Goal: Task Accomplishment & Management: Use online tool/utility

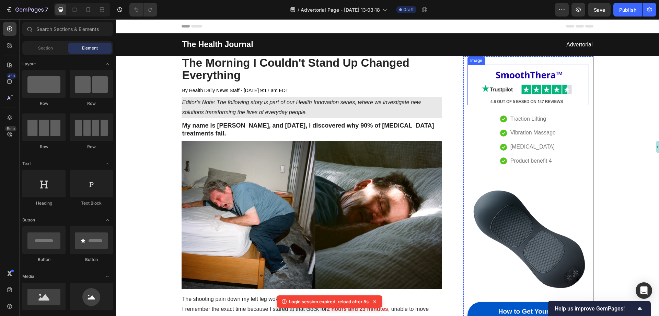
click at [527, 79] on img at bounding box center [528, 85] width 121 height 41
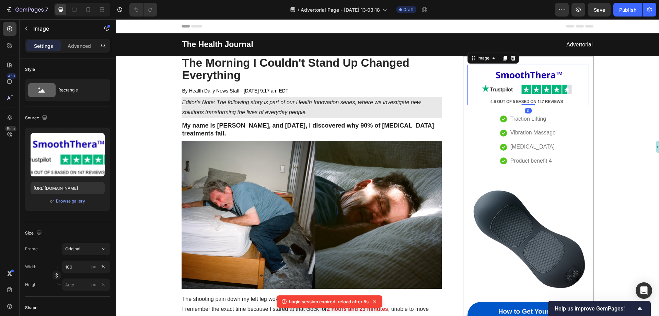
click at [491, 71] on img at bounding box center [528, 85] width 121 height 41
click at [536, 59] on div "Image 0 Icon Traction Lifting Text block Icon Vibration Massage Text block Icon…" at bounding box center [528, 204] width 130 height 296
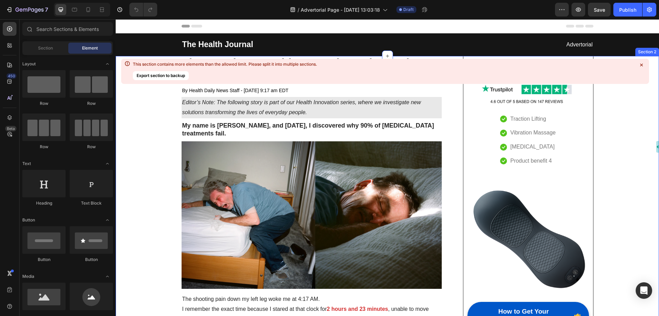
click at [642, 64] on icon at bounding box center [641, 64] width 7 height 7
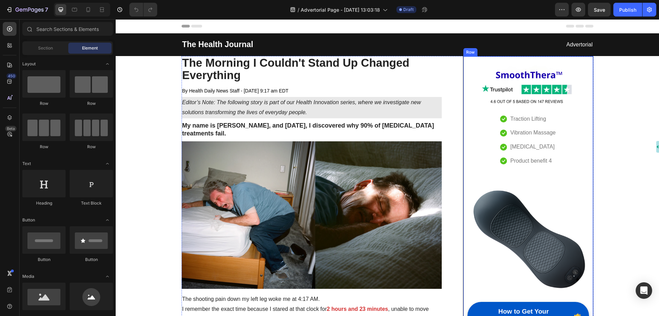
click at [495, 60] on div "Image Icon Traction Lifting Text block Icon Vibration Massage Text block Icon H…" at bounding box center [528, 204] width 130 height 296
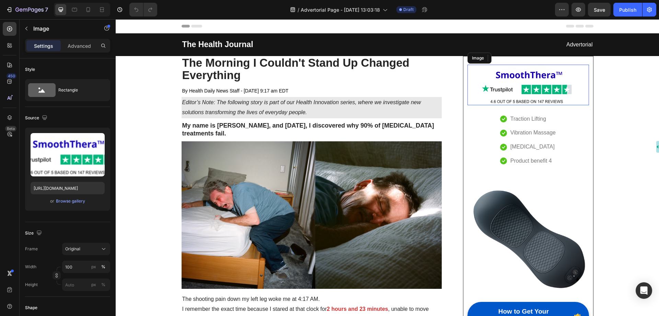
click at [506, 73] on img at bounding box center [528, 85] width 121 height 41
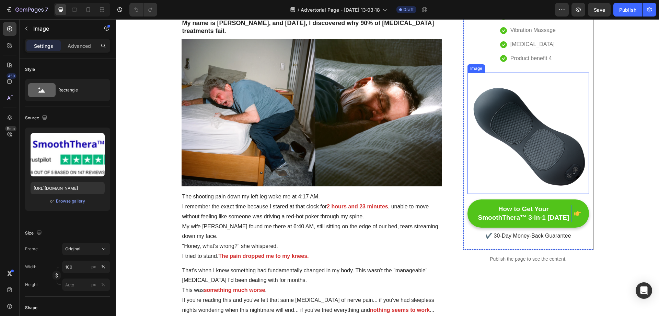
scroll to position [103, 0]
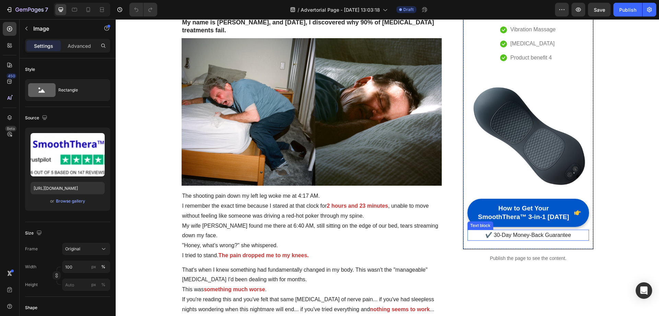
click at [518, 235] on p "✔️ 30-Day Money-Back Guarantee" at bounding box center [528, 235] width 120 height 10
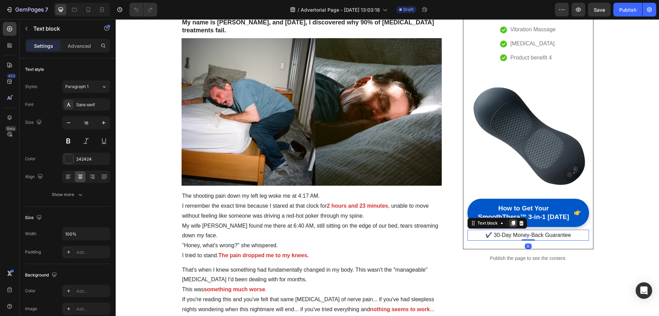
click at [512, 224] on icon at bounding box center [514, 222] width 4 height 5
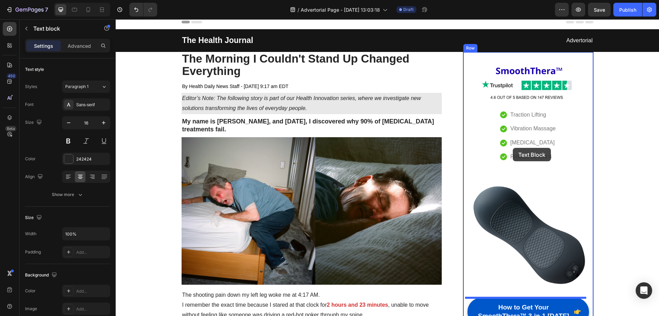
scroll to position [0, 0]
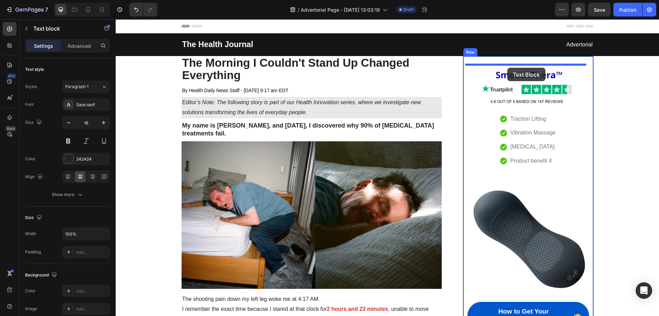
drag, startPoint x: 527, startPoint y: 247, endPoint x: 507, endPoint y: 68, distance: 180.0
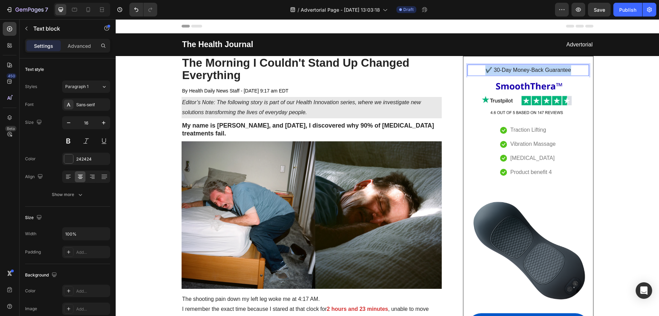
click at [518, 70] on p "✔️ 30-Day Money-Back Guarantee" at bounding box center [528, 70] width 120 height 10
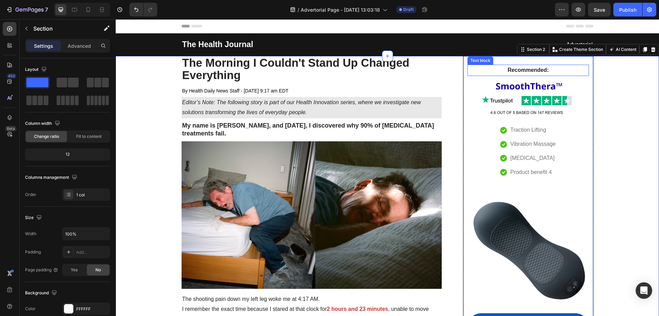
click at [534, 71] on strong "Recommended:" at bounding box center [528, 70] width 41 height 6
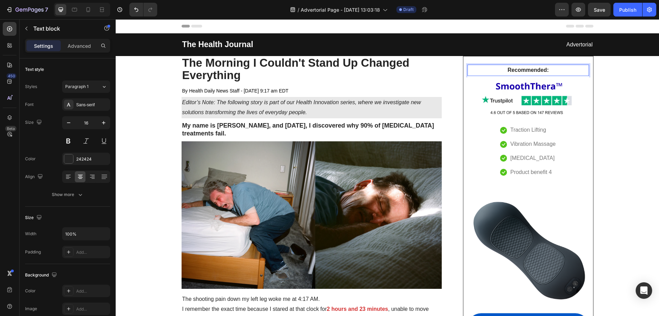
click at [534, 71] on strong "Recommended:" at bounding box center [528, 70] width 41 height 6
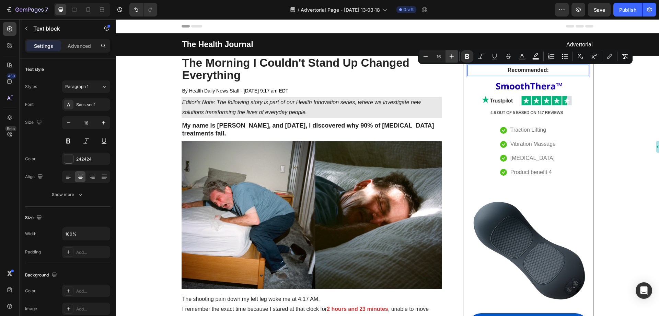
click at [452, 56] on icon "Editor contextual toolbar" at bounding box center [451, 56] width 7 height 7
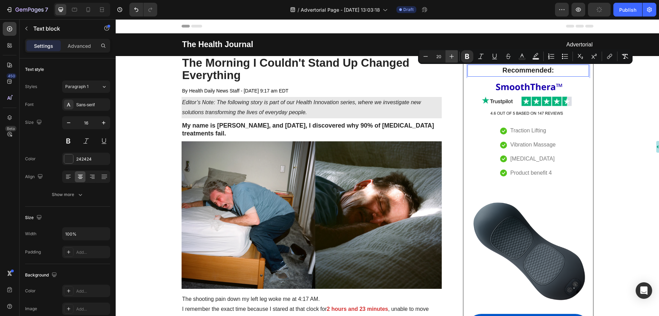
click at [452, 56] on icon "Editor contextual toolbar" at bounding box center [451, 56] width 7 height 7
type input "22"
click at [523, 55] on icon "Editor contextual toolbar" at bounding box center [522, 56] width 7 height 7
type input "242424"
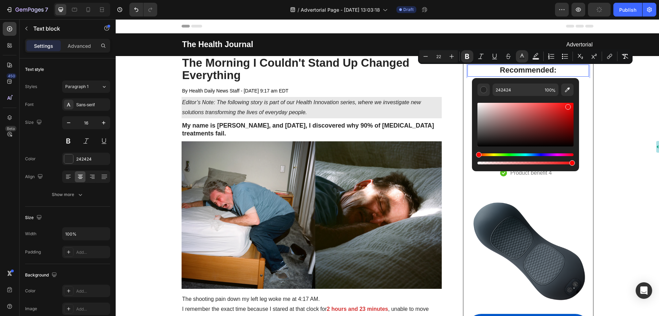
click at [567, 105] on div "Editor contextual toolbar" at bounding box center [526, 125] width 96 height 44
type input "ED1010"
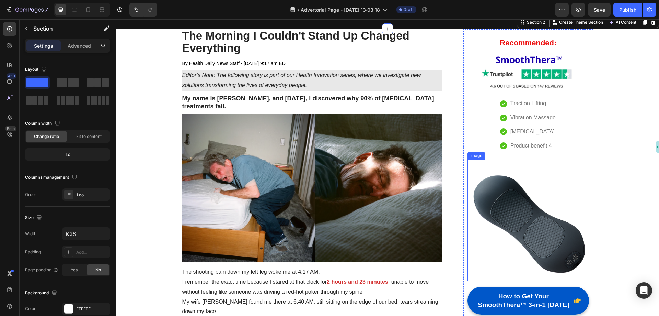
scroll to position [69, 0]
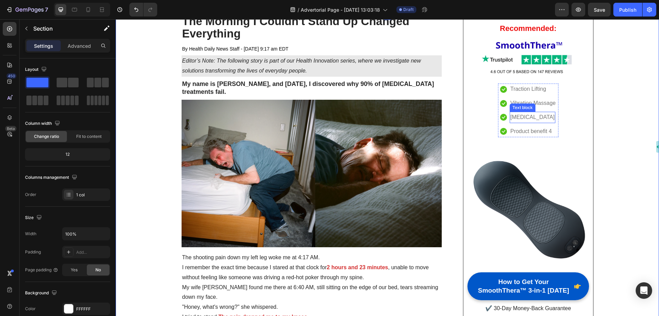
scroll to position [0, 0]
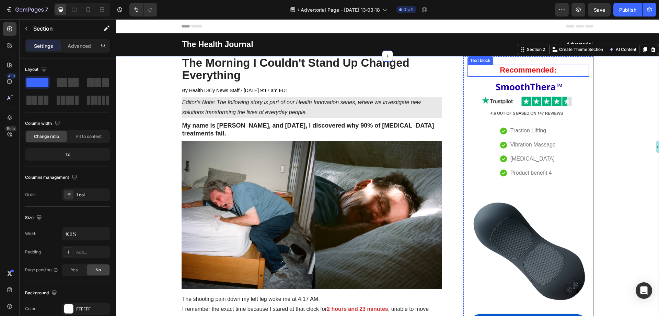
click at [500, 67] on strong "Recommended:" at bounding box center [528, 70] width 57 height 9
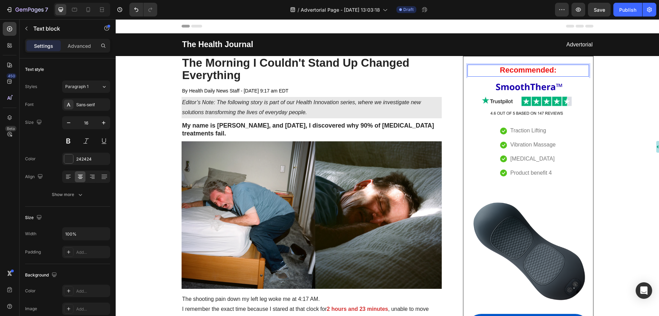
click at [562, 69] on p "Recommended:" at bounding box center [528, 70] width 120 height 11
click at [565, 68] on p "Recommended:" at bounding box center [528, 70] width 120 height 11
click at [545, 71] on strong "Recommended:" at bounding box center [528, 70] width 57 height 9
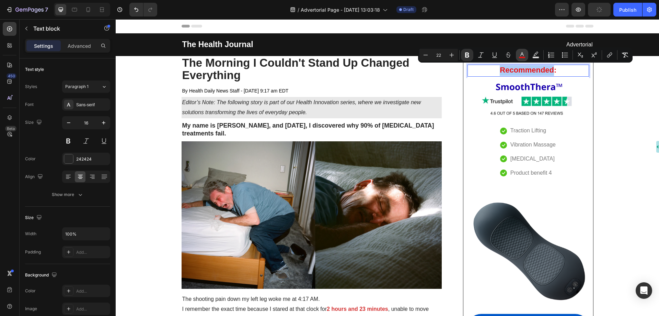
click at [519, 49] on button "color" at bounding box center [522, 55] width 12 height 12
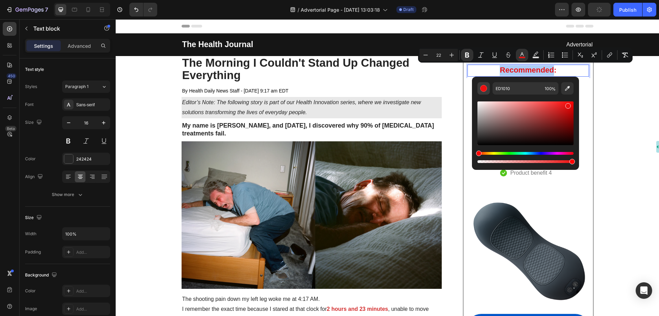
click at [485, 89] on div "Editor contextual toolbar" at bounding box center [483, 88] width 7 height 7
click at [543, 91] on input "100" at bounding box center [550, 88] width 16 height 12
drag, startPoint x: 484, startPoint y: 140, endPoint x: 475, endPoint y: 144, distance: 9.9
click at [475, 144] on div "ED1010 100 %" at bounding box center [525, 121] width 107 height 88
type input "070707"
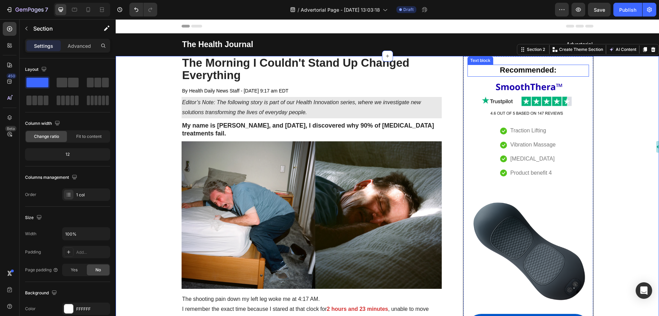
click at [544, 70] on strong "Recommended:" at bounding box center [528, 70] width 57 height 9
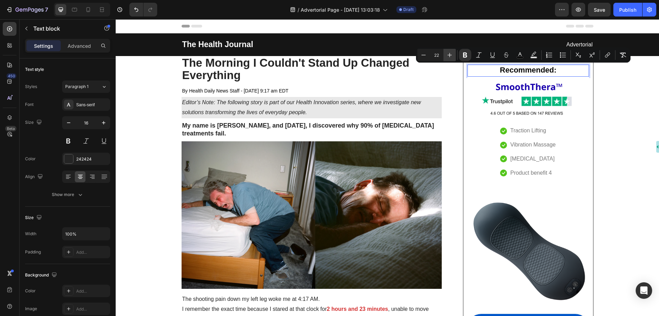
click at [449, 53] on icon "Editor contextual toolbar" at bounding box center [449, 55] width 7 height 7
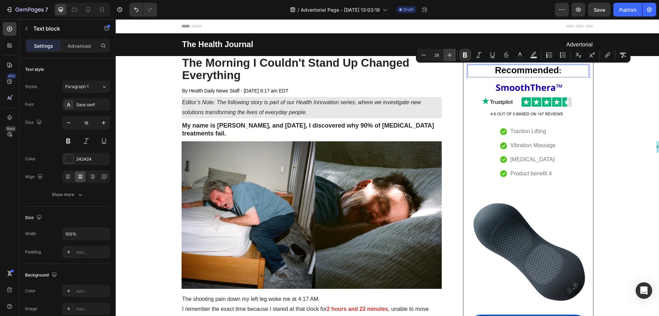
click at [449, 53] on icon "Editor contextual toolbar" at bounding box center [449, 55] width 7 height 7
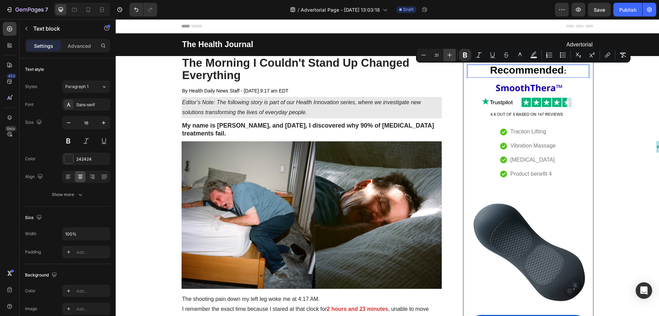
click at [449, 53] on icon "Editor contextual toolbar" at bounding box center [449, 55] width 7 height 7
type input "33"
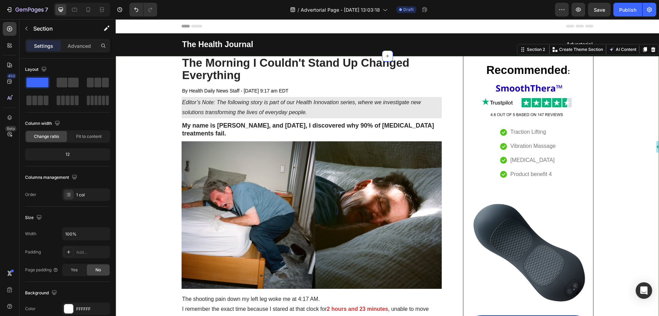
click at [531, 90] on img at bounding box center [528, 98] width 121 height 41
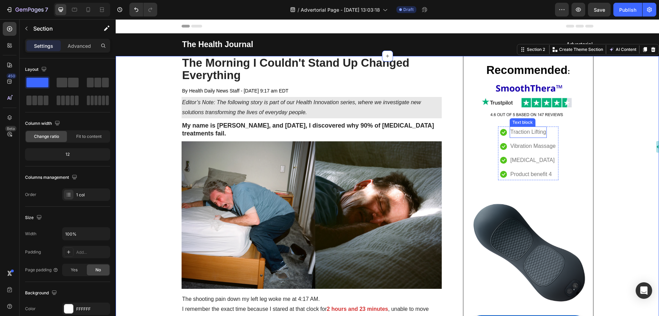
click at [536, 133] on span "Traction Lifting" at bounding box center [529, 132] width 36 height 6
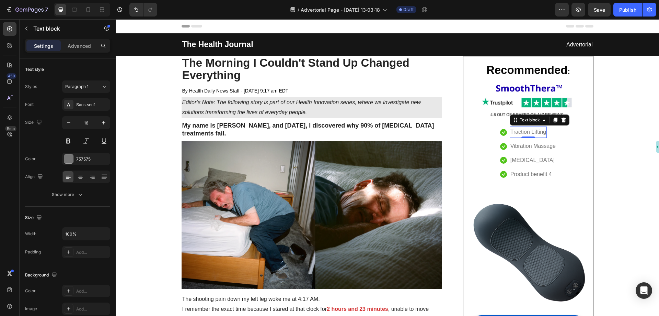
click at [540, 133] on span "Traction Lifting" at bounding box center [529, 132] width 36 height 6
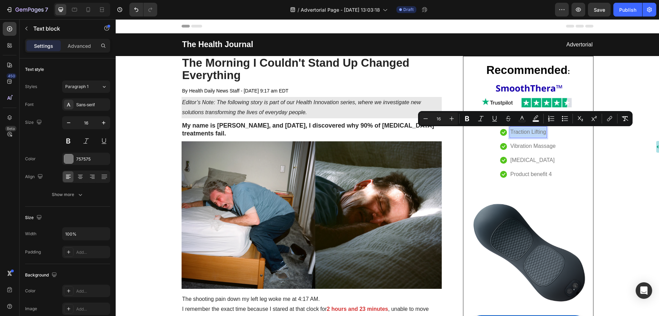
type input "18"
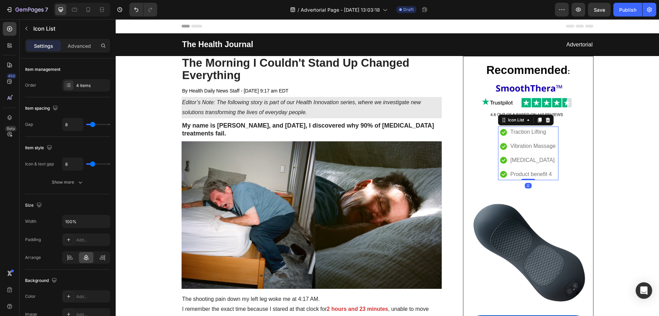
click at [552, 155] on li "Icon Heat Therapy Text block" at bounding box center [528, 160] width 56 height 11
click at [526, 122] on icon at bounding box center [528, 119] width 5 height 5
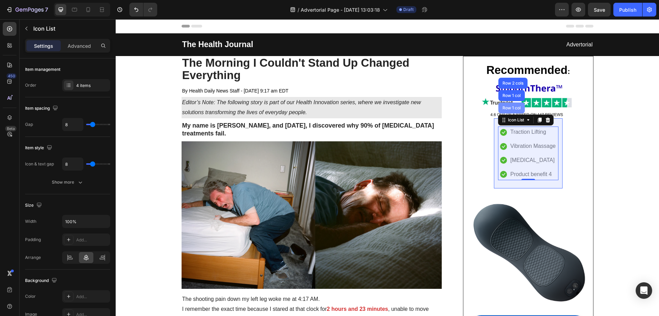
click at [519, 109] on div "Row 1 col" at bounding box center [511, 108] width 21 height 4
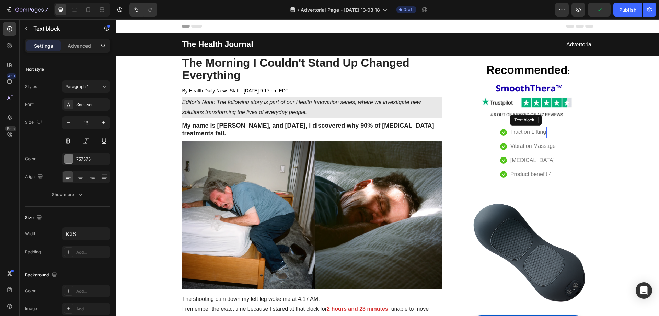
click at [516, 130] on span "Traction Lifting" at bounding box center [529, 132] width 36 height 6
click at [517, 148] on span "Vibration Massage" at bounding box center [533, 146] width 45 height 6
click at [512, 122] on div "Text block" at bounding box center [530, 120] width 37 height 8
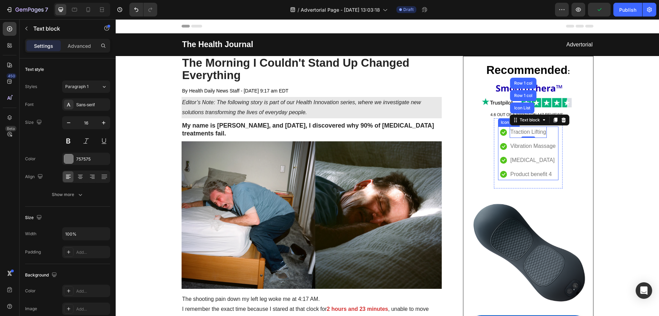
click at [500, 129] on icon at bounding box center [503, 132] width 7 height 7
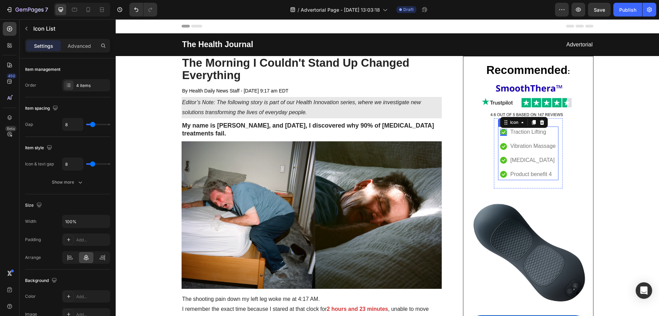
click at [498, 129] on div "Icon 0 Traction Lifting Text block Icon Vibration Massage Text block Icon Heat …" at bounding box center [528, 152] width 60 height 53
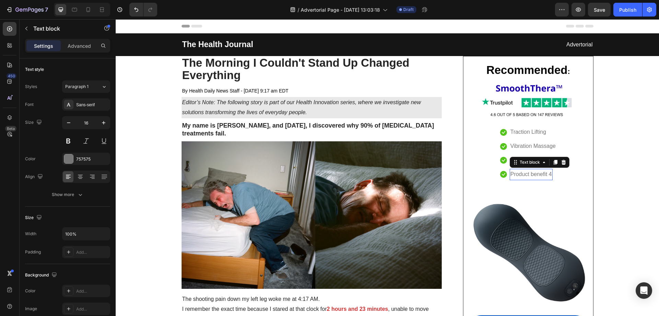
click at [539, 172] on p "Product benefit 4" at bounding box center [532, 174] width 42 height 10
drag, startPoint x: 530, startPoint y: 180, endPoint x: 531, endPoint y: 171, distance: 8.3
click at [531, 171] on div "Product benefit 4 Text block 0" at bounding box center [531, 174] width 43 height 11
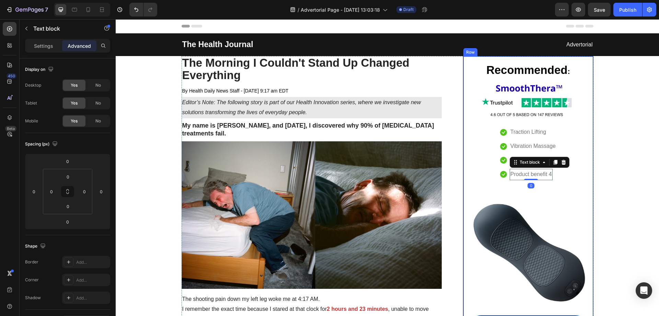
click at [568, 175] on div "Recommended : Text block Image Icon Traction Lifting Text block Icon Vibration …" at bounding box center [528, 211] width 121 height 292
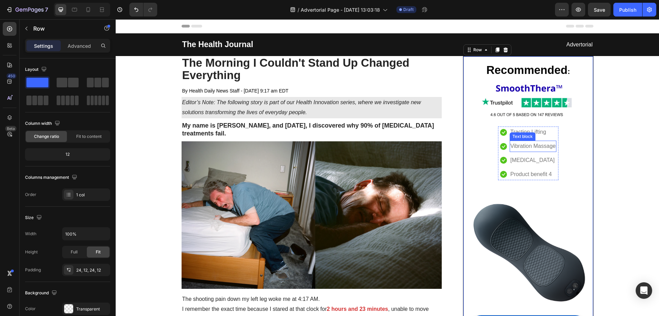
click at [532, 147] on span "Vibration Massage" at bounding box center [533, 146] width 45 height 6
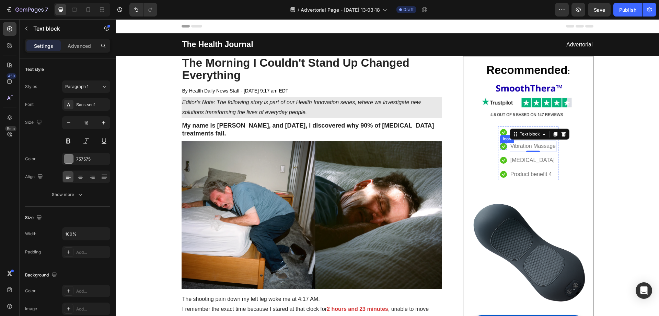
click at [500, 144] on icon at bounding box center [503, 146] width 7 height 7
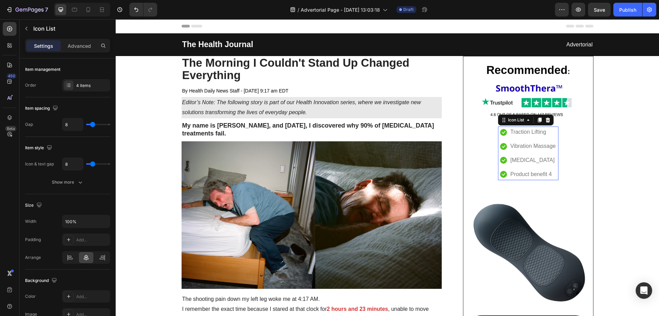
click at [498, 128] on div "Icon Traction Lifting Text block Icon Vibration Massage Text block Icon Heat Th…" at bounding box center [528, 152] width 60 height 53
click at [548, 121] on icon at bounding box center [547, 119] width 5 height 5
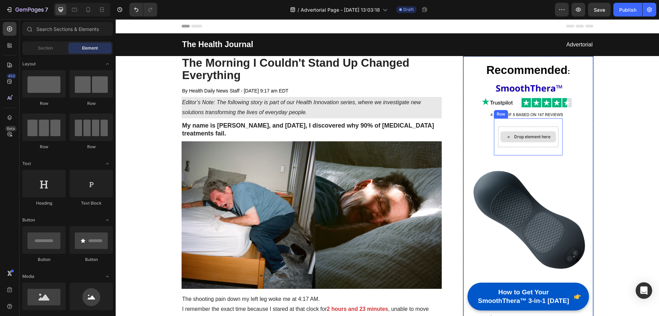
click at [533, 135] on div "Drop element here" at bounding box center [532, 136] width 36 height 5
click at [524, 135] on div "Drop element here" at bounding box center [532, 136] width 36 height 5
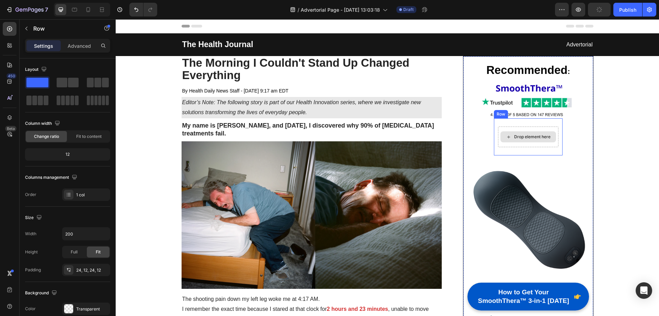
click at [520, 127] on div "Drop element here" at bounding box center [528, 136] width 60 height 21
click at [520, 135] on div "Drop element here" at bounding box center [532, 136] width 36 height 5
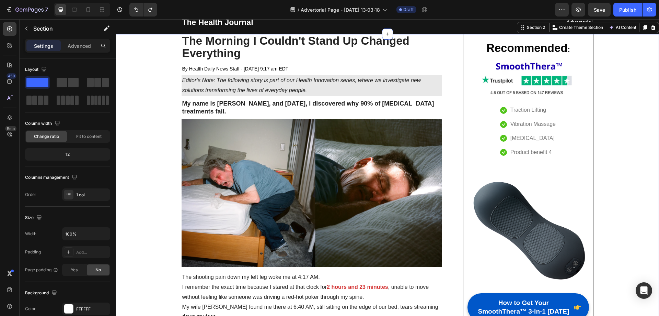
scroll to position [34, 0]
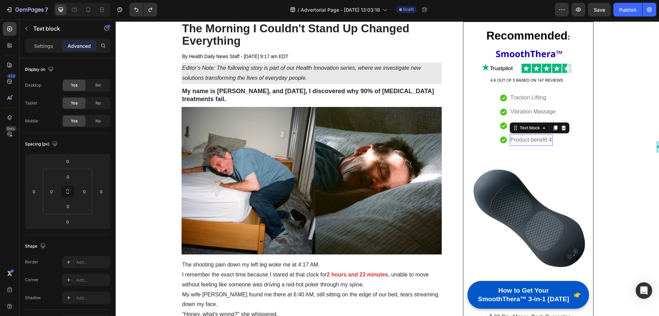
click at [517, 139] on p "Product benefit 4" at bounding box center [532, 140] width 42 height 10
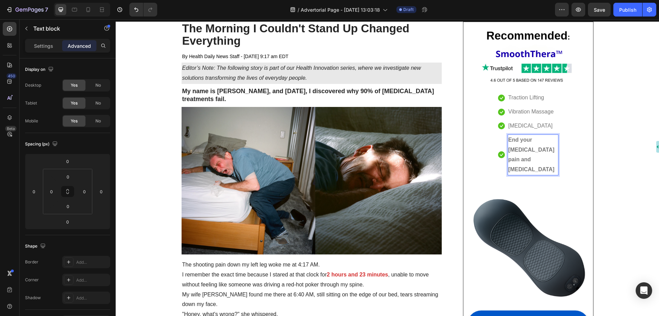
click at [517, 139] on strong "End your sciatica pain and nerve compression" at bounding box center [532, 154] width 46 height 35
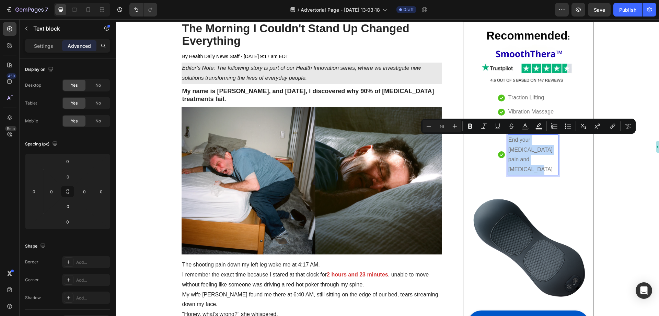
click at [523, 139] on p "End your sciatica pain and nerve compression" at bounding box center [533, 154] width 49 height 39
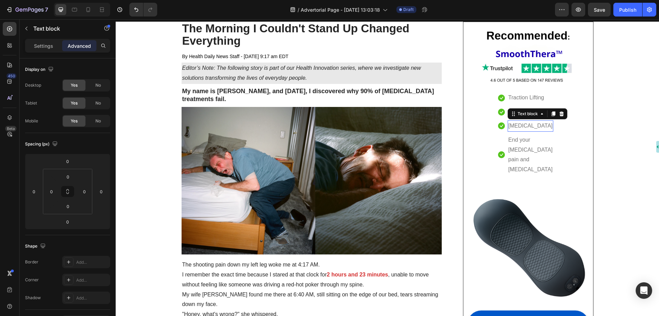
click at [523, 127] on p "[MEDICAL_DATA]" at bounding box center [531, 126] width 44 height 10
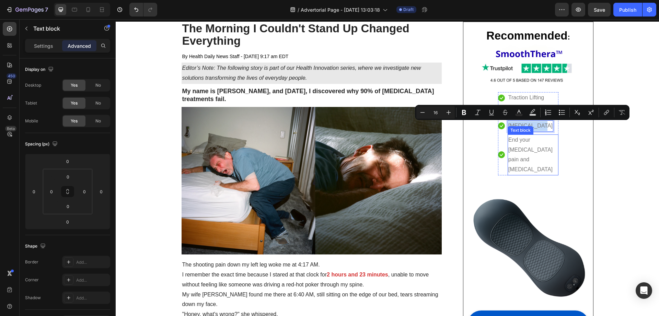
click at [523, 142] on p "End your sciatica pain and nerve compression" at bounding box center [533, 154] width 49 height 39
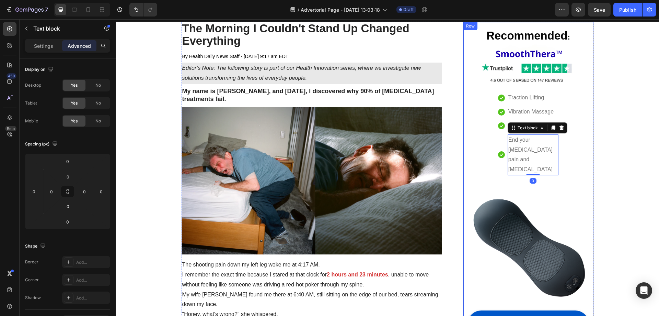
click at [583, 145] on div "Recommended : Text block Image Icon Traction Lifting Text block Icon Vibration …" at bounding box center [528, 191] width 121 height 322
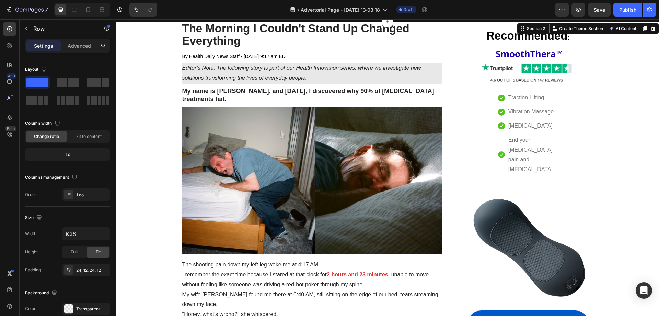
click at [526, 147] on p "End your sciatica pain and nerve compression" at bounding box center [533, 154] width 49 height 39
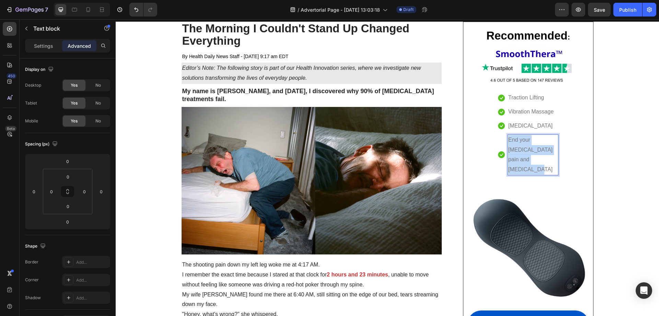
click at [526, 147] on p "End your sciatica pain and nerve compression" at bounding box center [533, 154] width 49 height 39
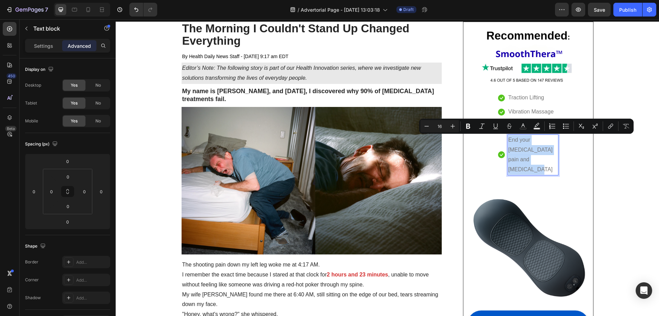
click at [526, 147] on p "End your sciatica pain and nerve compression" at bounding box center [533, 154] width 49 height 39
click at [38, 41] on div "Settings" at bounding box center [43, 45] width 34 height 11
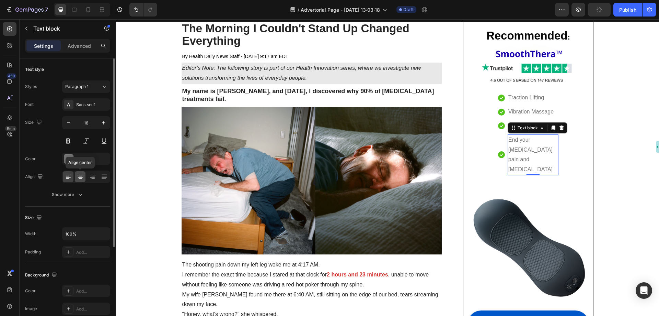
click at [81, 174] on icon at bounding box center [80, 176] width 7 height 7
click at [69, 175] on icon at bounding box center [68, 176] width 7 height 7
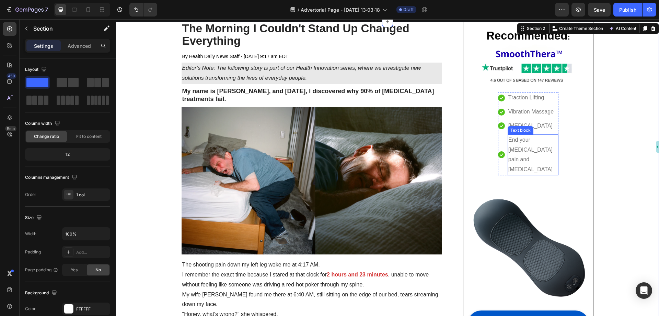
click at [531, 151] on p "End your sciatica pain and nerve compression" at bounding box center [533, 154] width 49 height 39
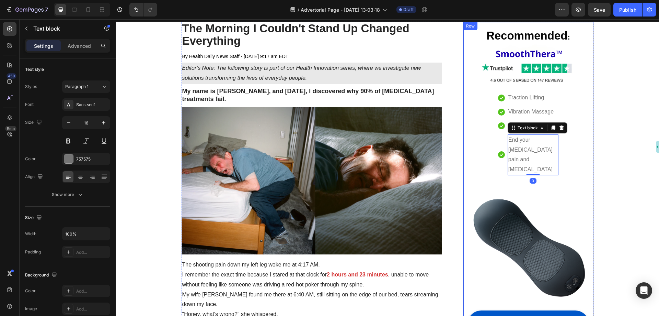
click at [575, 150] on div "Recommended : Text block Image Icon Traction Lifting Text block Icon Vibration …" at bounding box center [528, 191] width 121 height 322
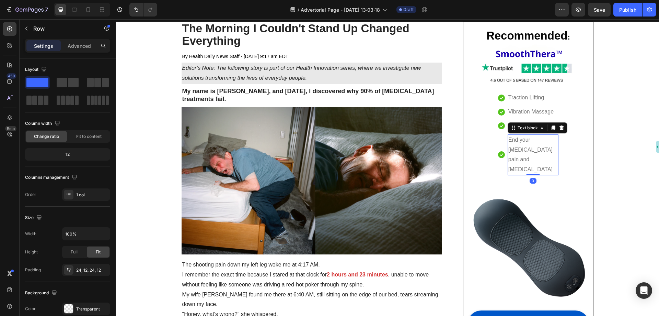
click at [527, 146] on p "End your sciatica pain and nerve compression" at bounding box center [533, 154] width 49 height 39
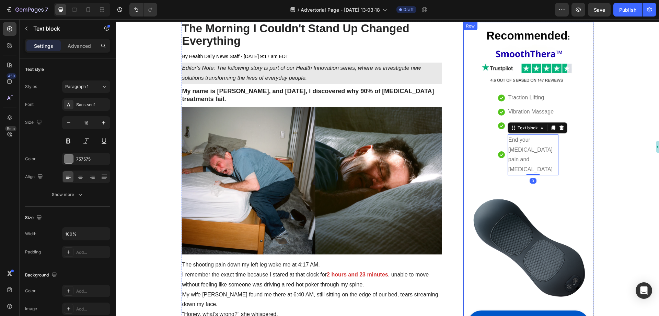
click at [575, 146] on div "Recommended : Text block Image Icon Traction Lifting Text block Icon Vibration …" at bounding box center [528, 191] width 121 height 322
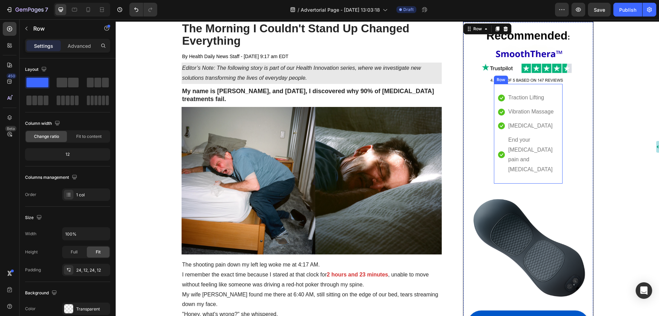
click at [518, 96] on span "Traction Lifting" at bounding box center [527, 97] width 36 height 6
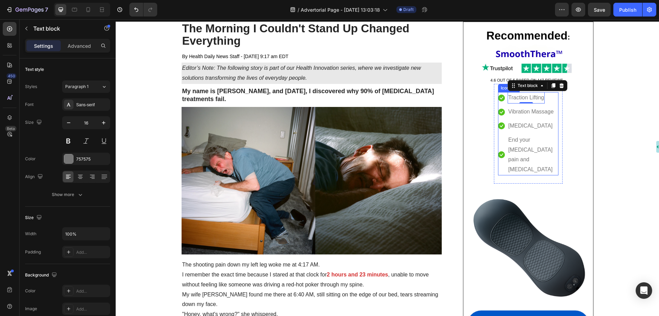
click at [549, 98] on li "Icon Traction Lifting Text block 0" at bounding box center [528, 97] width 60 height 11
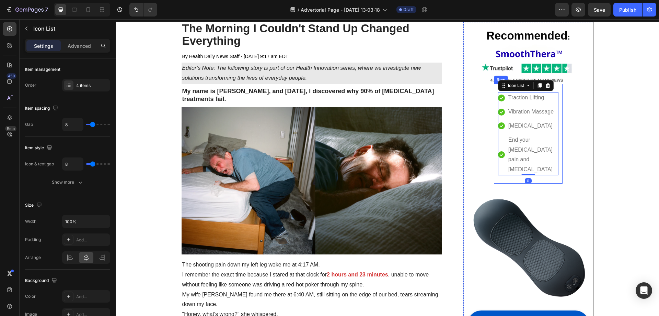
click at [558, 99] on div "Icon Traction Lifting Text block Icon Vibration Massage Text block Icon Heat Th…" at bounding box center [528, 134] width 69 height 100
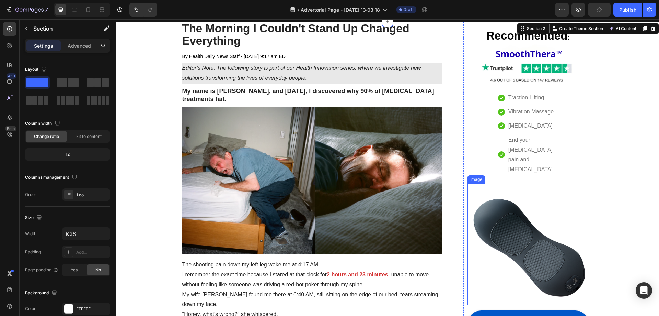
click at [521, 216] on img at bounding box center [528, 243] width 121 height 121
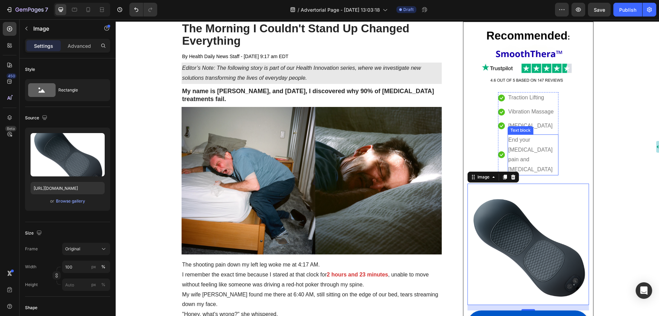
click at [529, 148] on p "End your sciatica pain and nerve compression" at bounding box center [533, 154] width 49 height 39
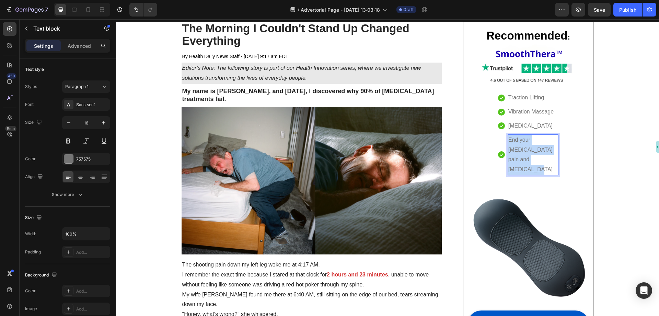
click at [529, 148] on p "End your sciatica pain and nerve compression" at bounding box center [533, 154] width 49 height 39
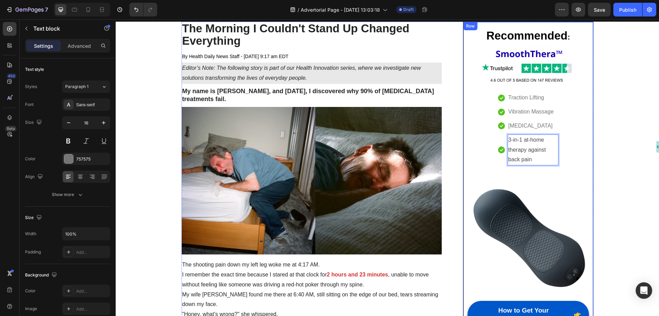
click at [567, 146] on div "Recommended : Text block Image Icon Traction Lifting Text block Icon Vibration …" at bounding box center [528, 186] width 121 height 312
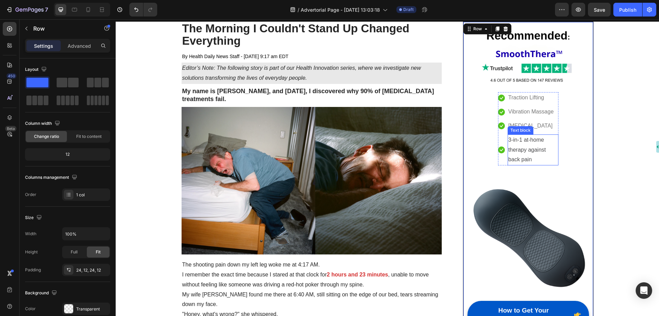
click at [526, 144] on p "3-in-1 at-home therapy against back pain" at bounding box center [533, 150] width 49 height 30
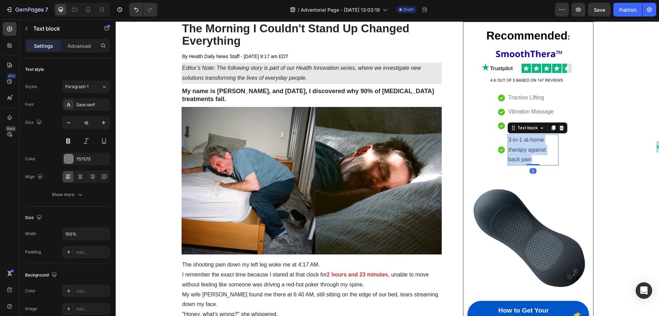
click at [526, 144] on p "3-in-1 at-home therapy against back pain" at bounding box center [533, 150] width 49 height 30
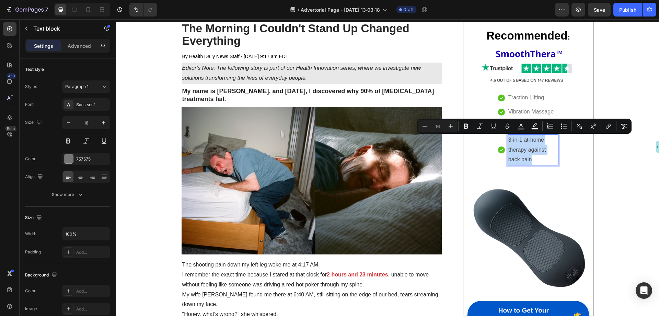
click at [527, 149] on span "3-in-1 at-home therapy against back pain" at bounding box center [527, 150] width 37 height 26
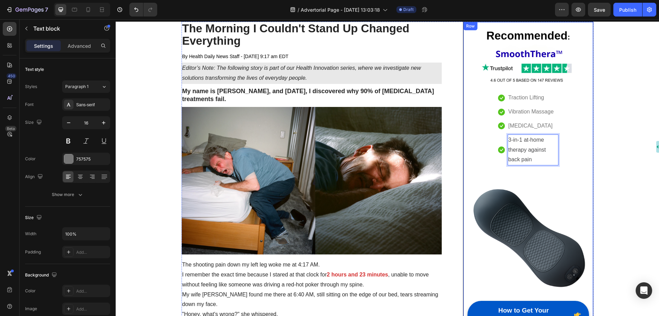
click at [568, 150] on div "Recommended : Text block Image Icon Traction Lifting Text block Icon Vibration …" at bounding box center [528, 186] width 121 height 312
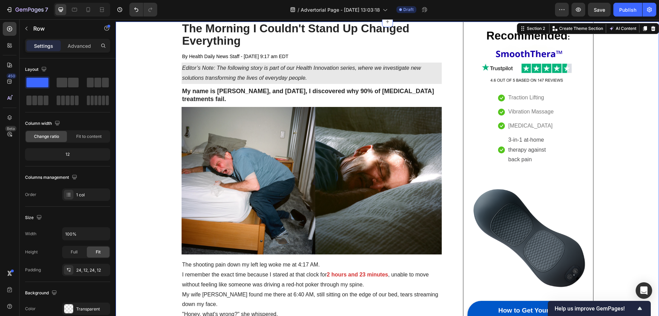
click at [538, 126] on p "[MEDICAL_DATA]" at bounding box center [531, 126] width 44 height 10
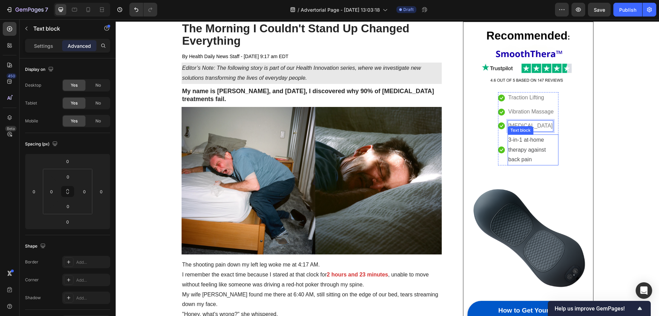
click at [526, 144] on p "3-in-1 at-home therapy against back pain" at bounding box center [533, 150] width 49 height 30
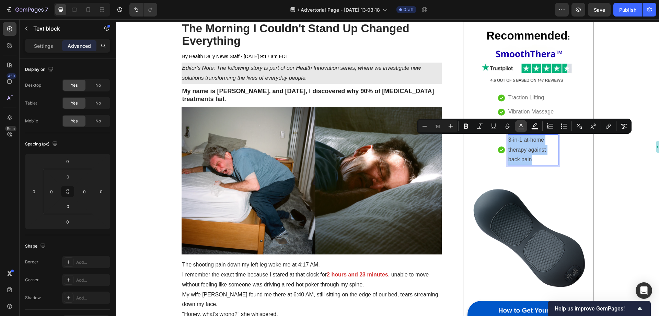
click at [520, 128] on rect "Editor contextual toolbar" at bounding box center [521, 129] width 7 height 2
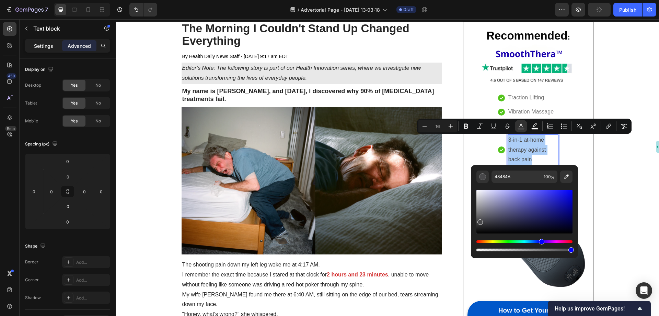
click at [42, 48] on p "Settings" at bounding box center [43, 45] width 19 height 7
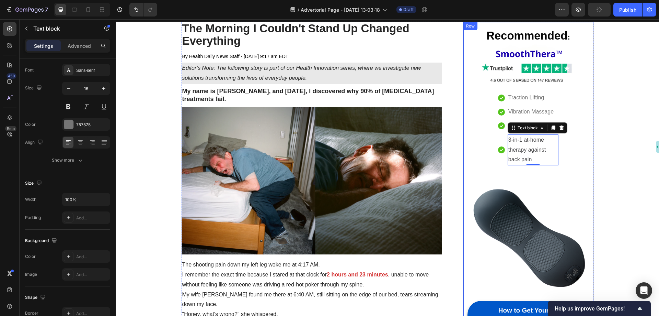
click at [572, 140] on div "Recommended : Text block Image Icon Traction Lifting Text block Icon Vibration …" at bounding box center [528, 186] width 121 height 312
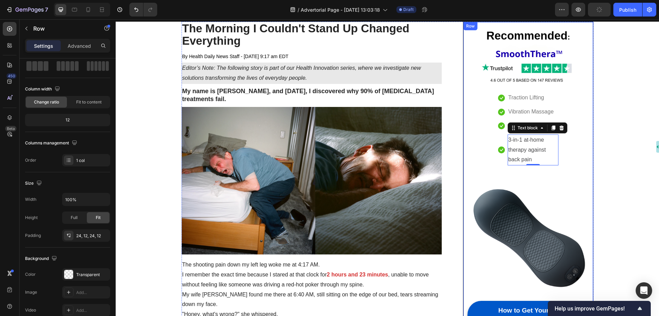
scroll to position [0, 0]
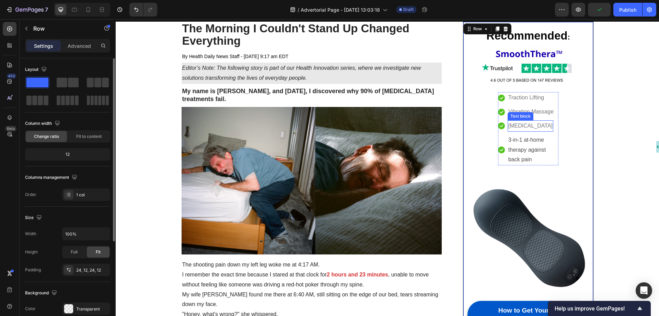
click at [520, 124] on p "[MEDICAL_DATA]" at bounding box center [531, 126] width 44 height 10
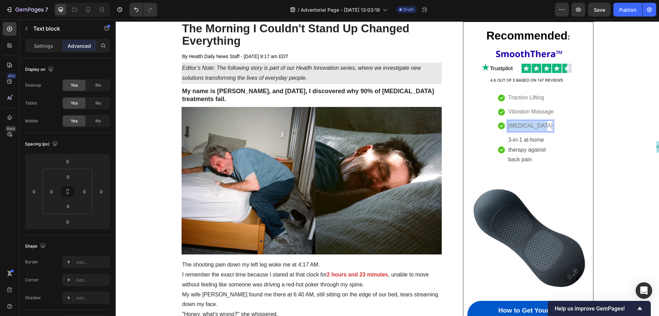
click at [520, 124] on p "[MEDICAL_DATA]" at bounding box center [531, 126] width 44 height 10
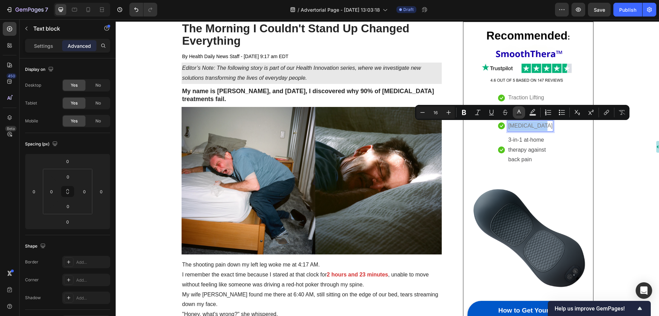
click at [520, 114] on rect "Editor contextual toolbar" at bounding box center [519, 115] width 7 height 2
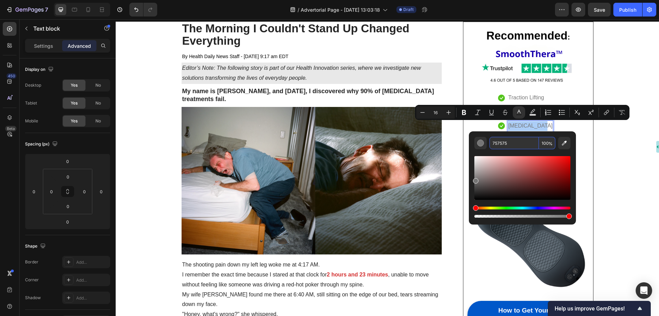
click at [512, 142] on input "757575" at bounding box center [514, 143] width 49 height 12
click at [582, 141] on div "Recommended : Text block Image Icon Traction Lifting Text block Icon Vibration …" at bounding box center [528, 186] width 121 height 312
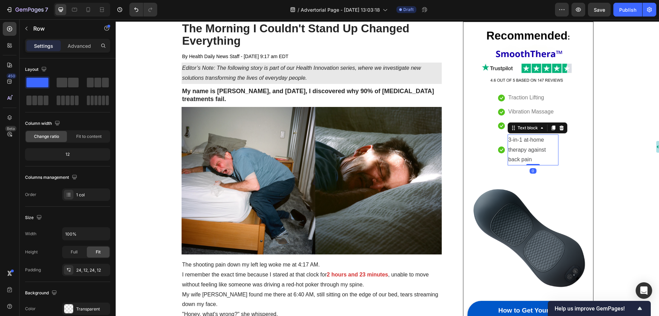
click at [526, 142] on span "3-in-1 at-home therapy against back pain" at bounding box center [527, 150] width 37 height 26
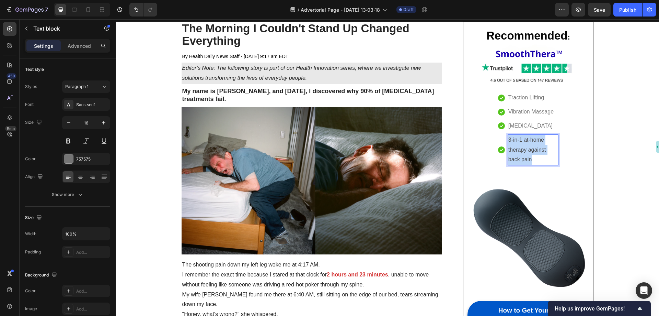
click at [526, 142] on span "3-in-1 at-home therapy against back pain" at bounding box center [527, 150] width 37 height 26
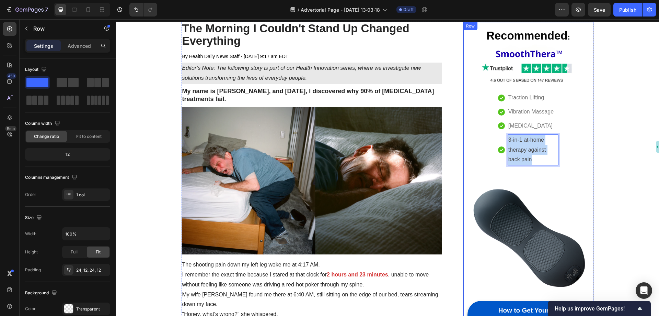
click at [575, 142] on div "Recommended : Text block Image Icon Traction Lifting Text block Icon Vibration …" at bounding box center [528, 186] width 121 height 312
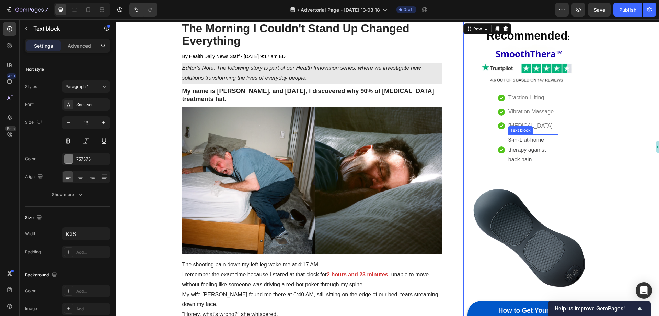
click at [521, 145] on p "3-in-1 at-home therapy against back pain" at bounding box center [533, 150] width 49 height 30
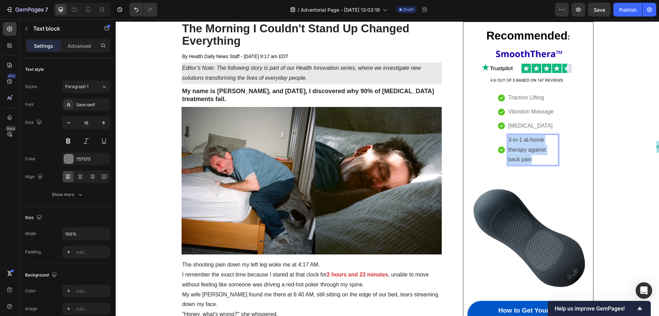
click at [521, 145] on p "3-in-1 at-home therapy against back pain" at bounding box center [533, 150] width 49 height 30
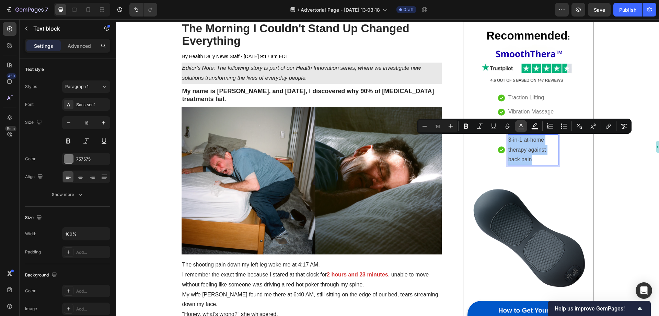
click at [521, 129] on button "color" at bounding box center [521, 126] width 12 height 12
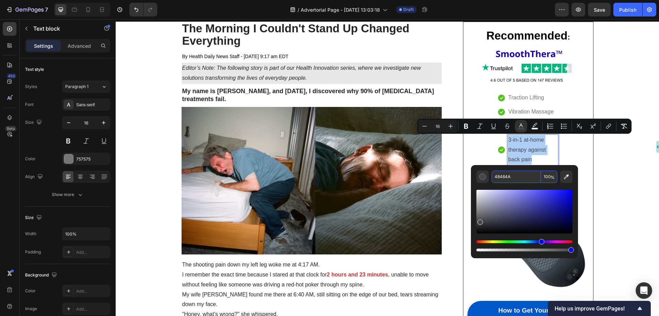
click at [515, 174] on input "48484A" at bounding box center [516, 176] width 49 height 12
click at [581, 152] on div "Recommended : Text block Image Icon Traction Lifting Text block Icon Vibration …" at bounding box center [528, 186] width 121 height 312
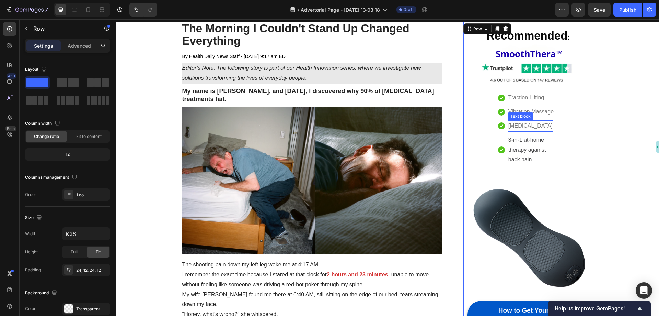
click at [530, 128] on p "[MEDICAL_DATA]" at bounding box center [531, 126] width 44 height 10
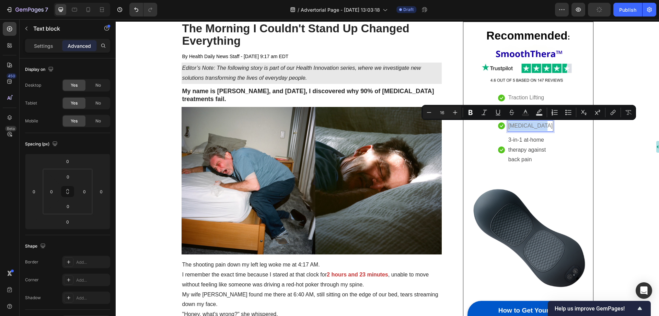
click at [530, 128] on p "[MEDICAL_DATA]" at bounding box center [531, 126] width 44 height 10
click at [520, 115] on rect "Editor contextual toolbar" at bounding box center [519, 115] width 7 height 2
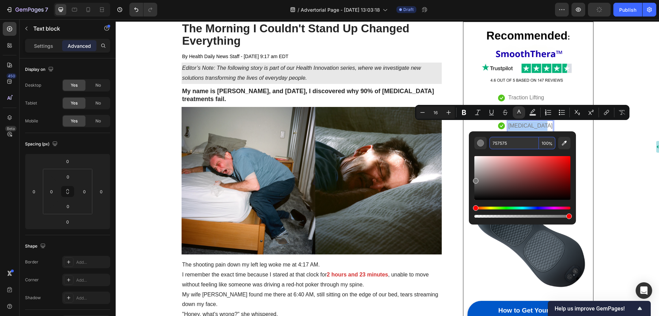
type textarea "757575"
click at [514, 146] on input "757575" at bounding box center [514, 143] width 49 height 12
paste input "48484A"
type input "48484A"
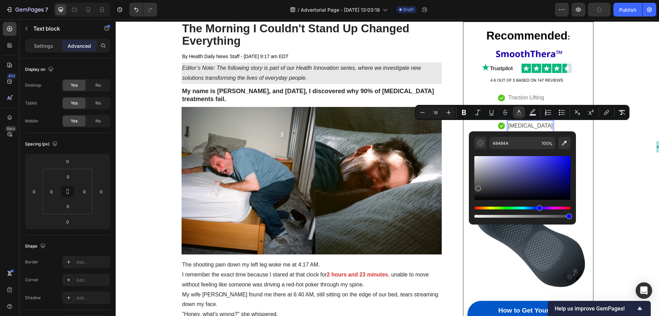
click at [573, 152] on div "48484A 100 %" at bounding box center [522, 175] width 107 height 88
click at [585, 145] on div "Recommended : Text block Image Icon Traction Lifting Text block Icon Vibration …" at bounding box center [528, 186] width 121 height 312
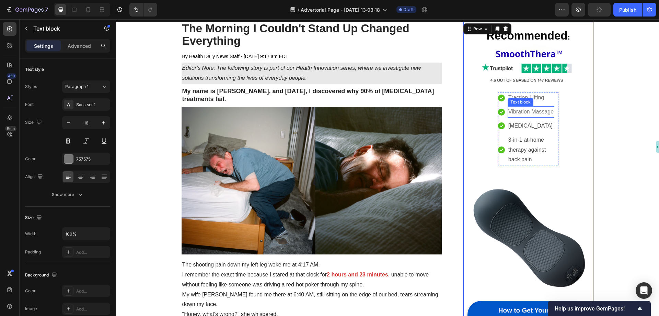
click at [531, 113] on span "Vibration Massage" at bounding box center [531, 112] width 45 height 6
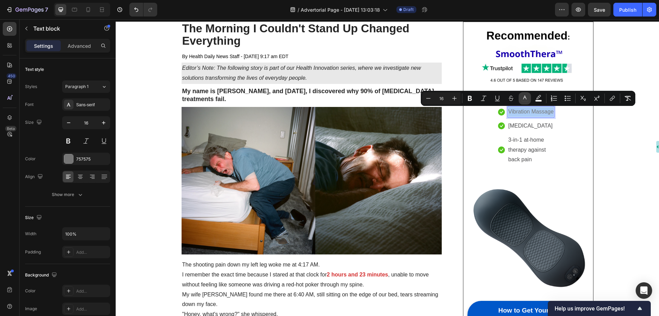
click at [526, 99] on icon "Editor contextual toolbar" at bounding box center [525, 98] width 7 height 7
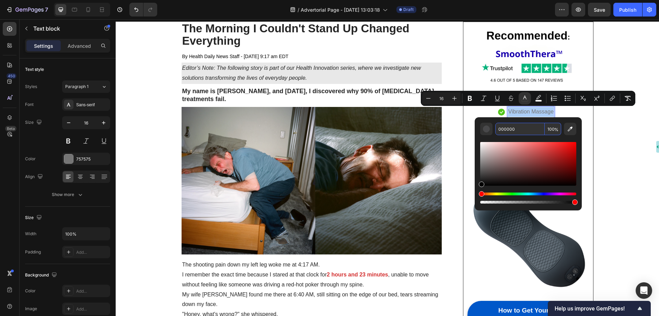
click at [513, 130] on input "000000" at bounding box center [519, 129] width 49 height 12
paste input "48484A"
type input "48484A"
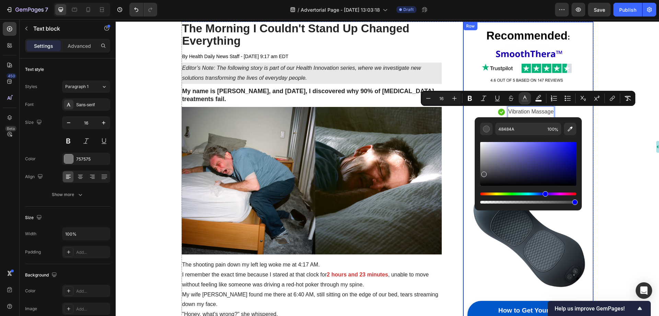
click at [584, 132] on div "Recommended : Text block Image Icon Traction Lifting Text block Icon Vibration …" at bounding box center [528, 186] width 121 height 312
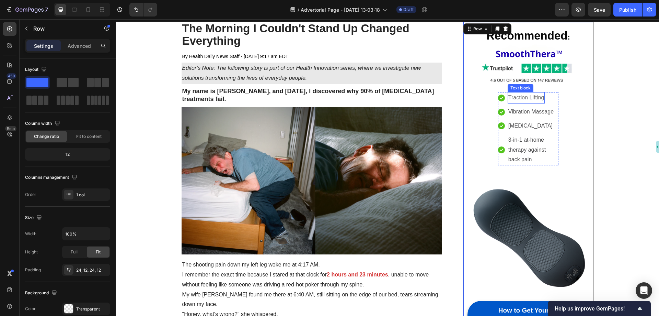
click at [535, 97] on span "Traction Lifting" at bounding box center [527, 97] width 36 height 6
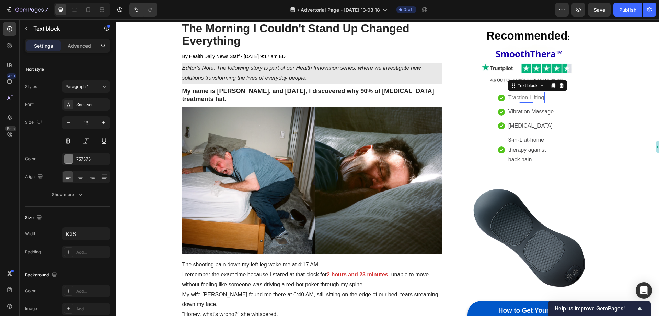
click at [535, 97] on span "Traction Lifting" at bounding box center [527, 97] width 36 height 6
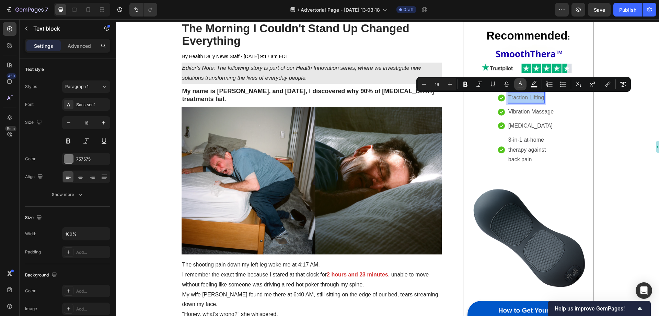
click at [523, 86] on icon "Editor contextual toolbar" at bounding box center [520, 84] width 7 height 7
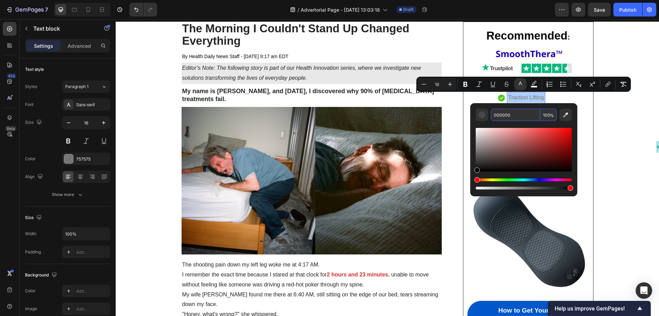
click at [514, 112] on input "000000" at bounding box center [515, 115] width 49 height 12
paste input "48484A"
type input "48484A"
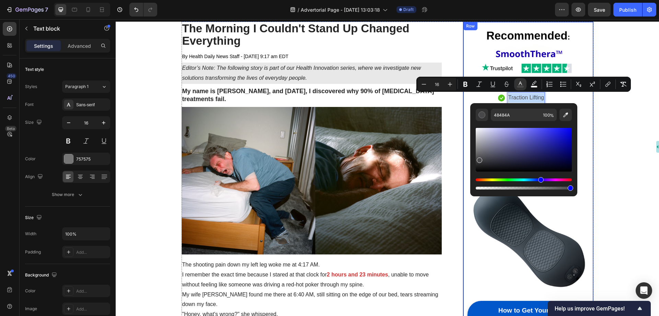
click at [586, 124] on div "Recommended : Text block Image Icon Traction Lifting Text block 0 Icon Vibratio…" at bounding box center [528, 186] width 121 height 312
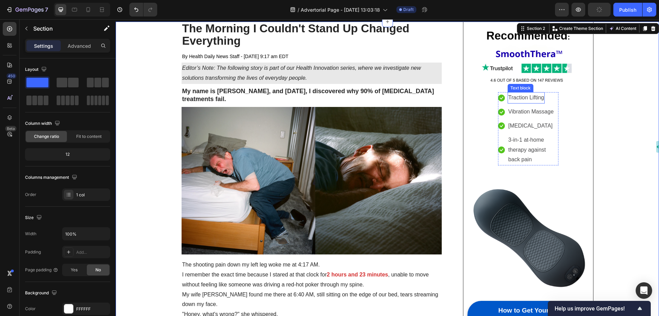
click at [538, 100] on span "Traction Lifting" at bounding box center [527, 97] width 36 height 6
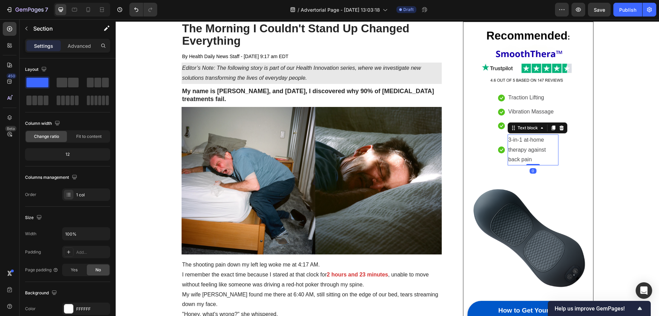
click at [526, 141] on span "3-in-1 at-home therapy against back pain" at bounding box center [527, 150] width 37 height 26
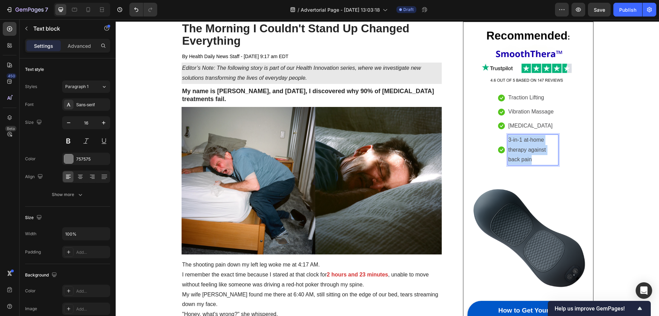
click at [526, 141] on span "3-in-1 at-home therapy against back pain" at bounding box center [527, 150] width 37 height 26
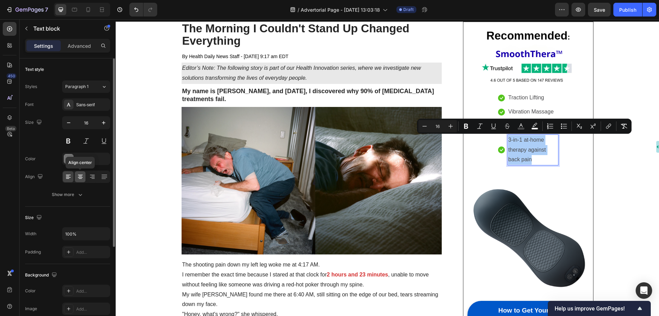
click at [84, 178] on div at bounding box center [80, 176] width 11 height 11
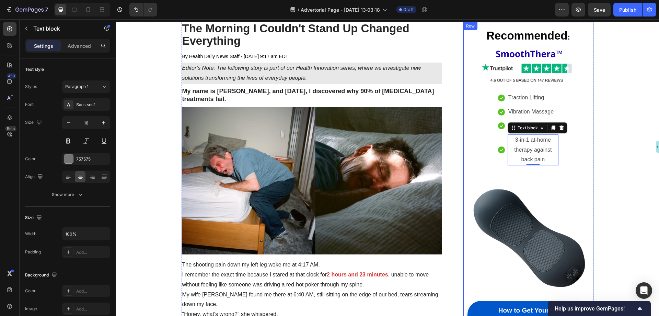
click at [575, 160] on div "Recommended : Text block Image Icon Traction Lifting Text block Icon Vibration …" at bounding box center [528, 186] width 121 height 312
click at [540, 153] on p "3-in-1 at-home therapy against back pain" at bounding box center [533, 150] width 49 height 30
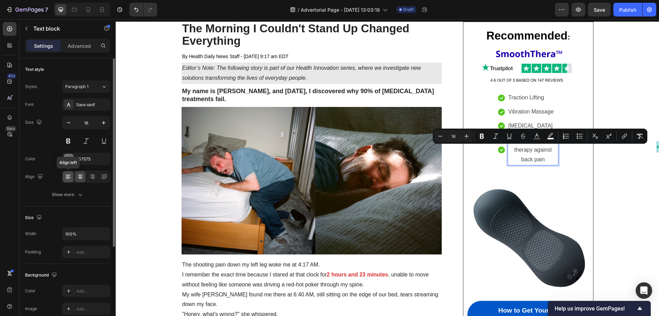
click at [69, 174] on icon at bounding box center [68, 174] width 5 height 1
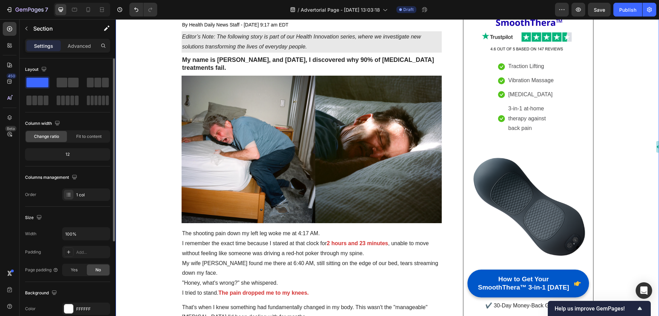
scroll to position [103, 0]
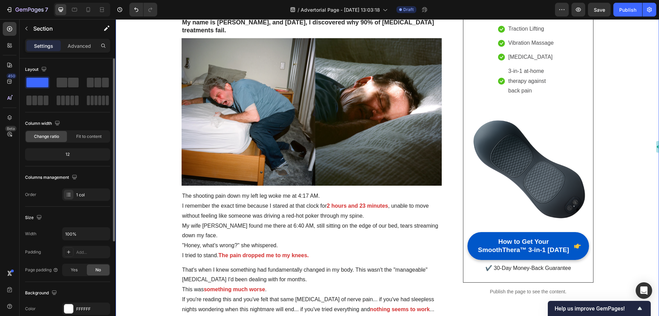
click at [523, 160] on img at bounding box center [528, 165] width 121 height 121
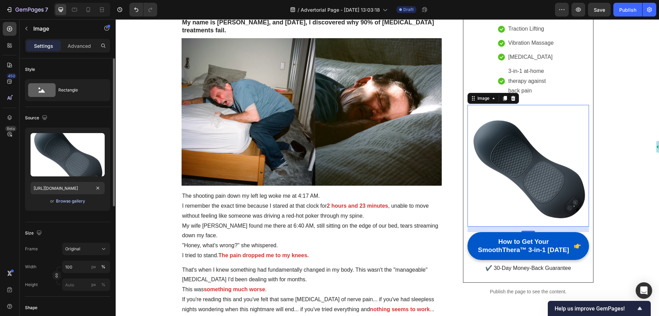
click at [69, 199] on div "Browse gallery" at bounding box center [70, 201] width 29 height 6
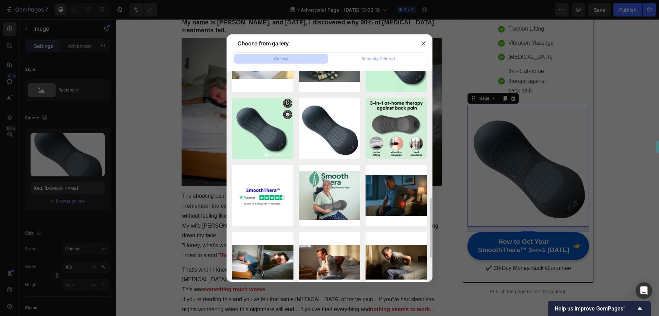
scroll to position [378, 0]
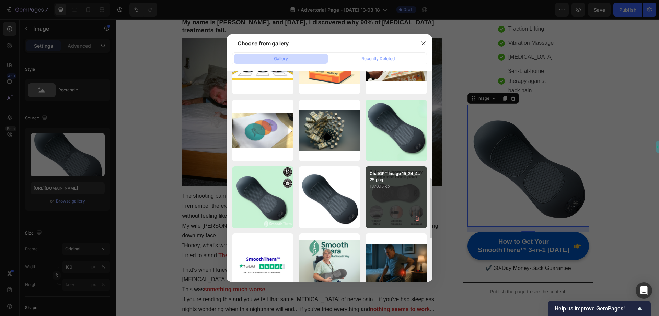
click at [390, 196] on div "ChatGPT Image 15_24_4...25.png 1370.15 kb" at bounding box center [396, 196] width 61 height 61
type input "https://cdn.shopify.com/s/files/1/0697/8401/0908/files/gempages_584645945988219…"
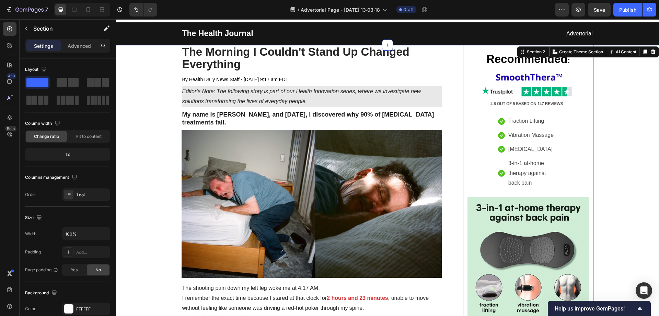
scroll to position [0, 0]
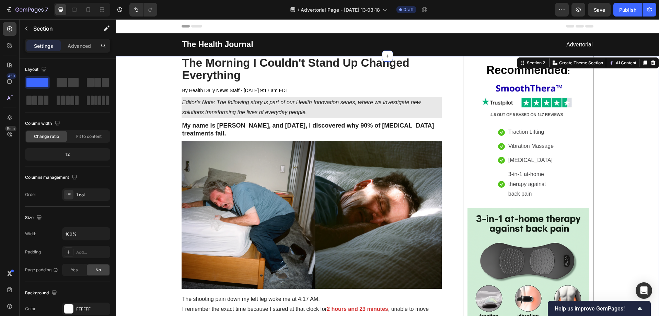
click at [601, 7] on icon "button" at bounding box center [599, 9] width 7 height 7
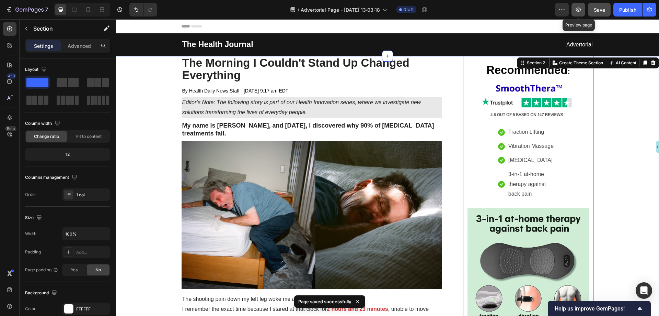
click at [579, 8] on icon "button" at bounding box center [578, 10] width 5 height 4
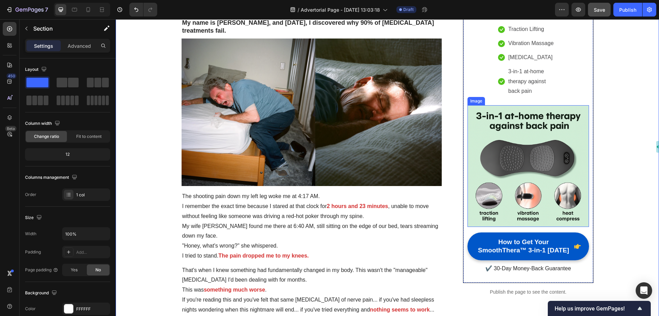
scroll to position [103, 0]
click at [535, 155] on img at bounding box center [528, 165] width 121 height 121
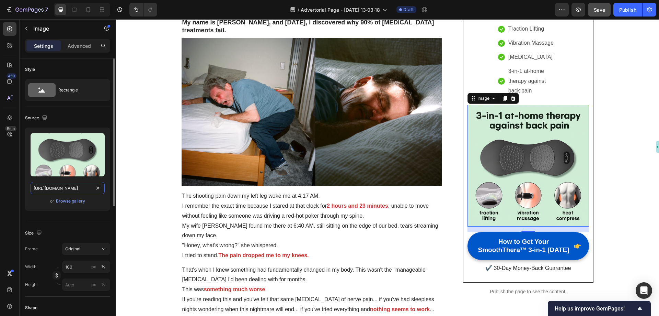
click at [64, 185] on input "https://cdn.shopify.com/s/files/1/0697/8401/0908/files/gempages_584645945988219…" at bounding box center [68, 188] width 74 height 12
click at [66, 203] on div "Browse gallery" at bounding box center [70, 201] width 29 height 6
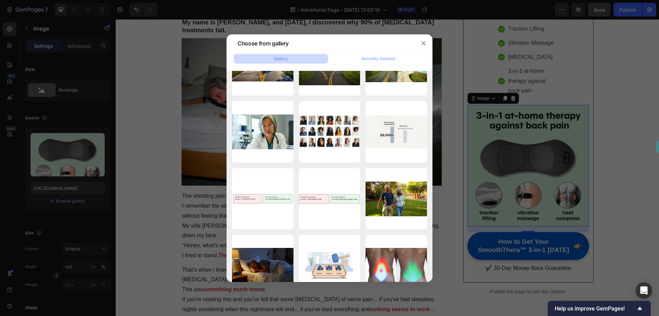
scroll to position [40, 0]
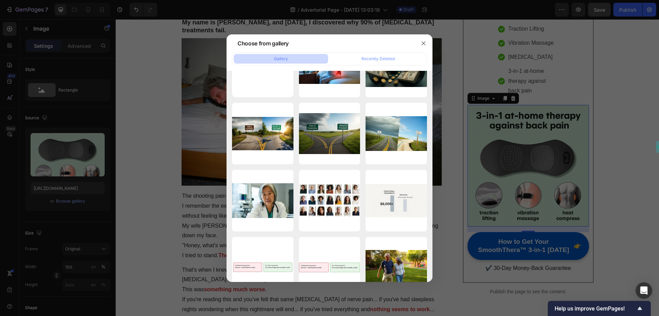
click at [62, 161] on div at bounding box center [329, 158] width 659 height 316
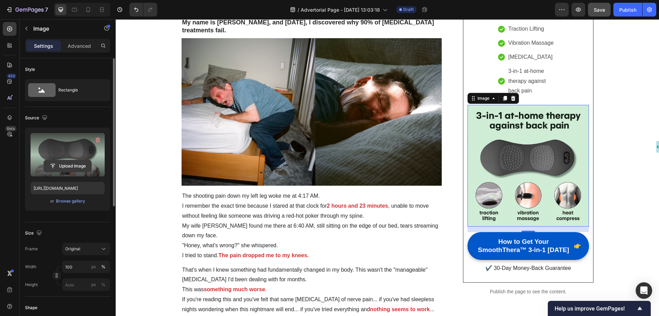
click at [69, 165] on input "file" at bounding box center [67, 166] width 47 height 12
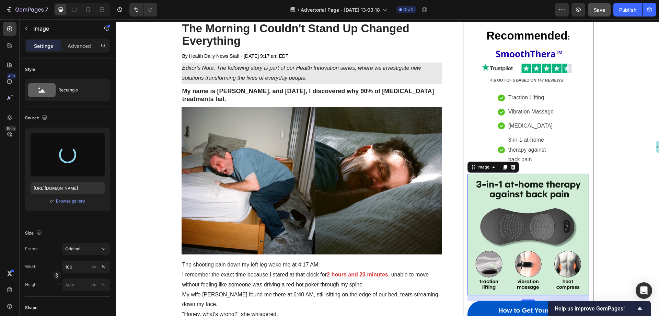
scroll to position [137, 0]
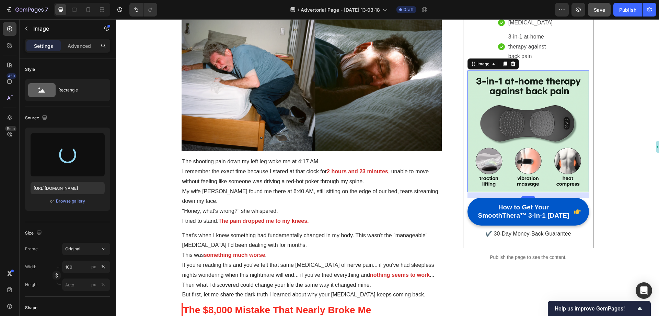
type input "https://cdn.shopify.com/s/files/1/0697/8401/0908/files/gempages_584645945988219…"
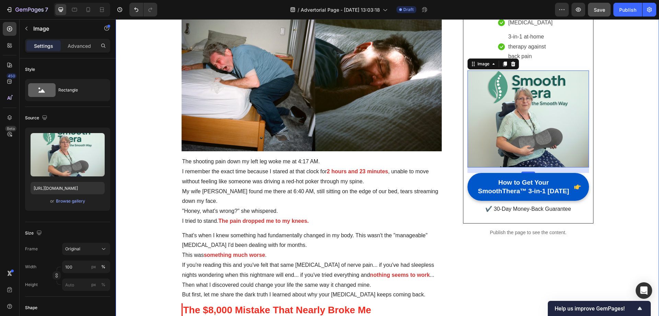
click at [533, 114] on img at bounding box center [528, 118] width 121 height 97
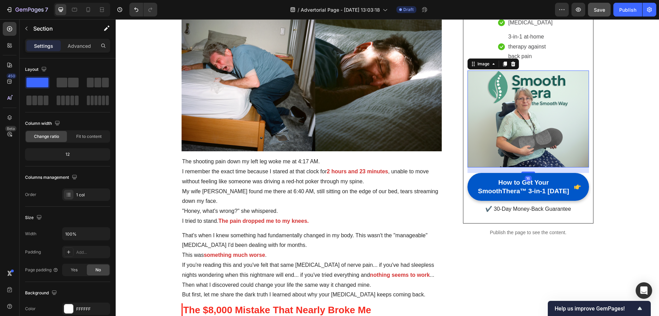
click at [507, 107] on img at bounding box center [528, 118] width 121 height 97
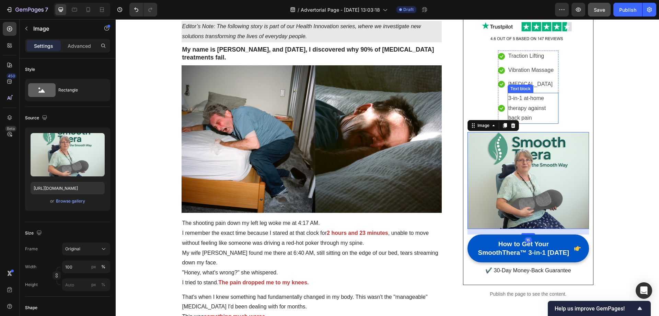
scroll to position [34, 0]
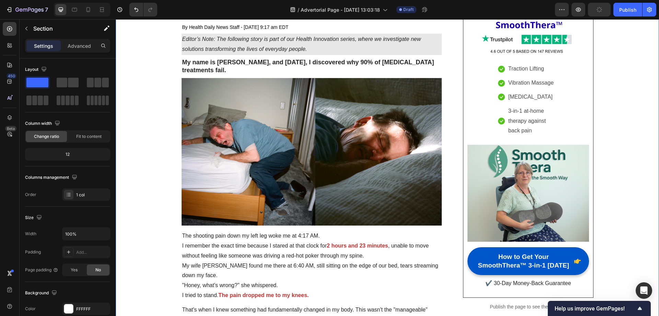
scroll to position [103, 0]
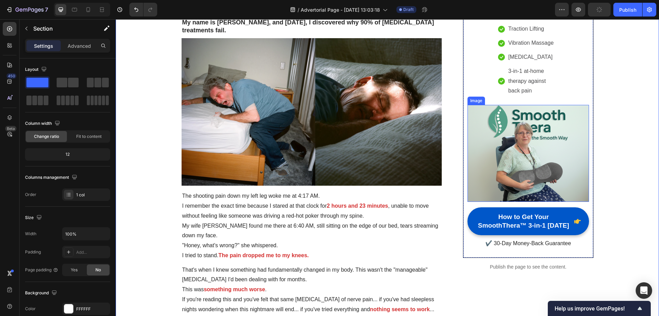
click at [537, 133] on img at bounding box center [528, 153] width 121 height 97
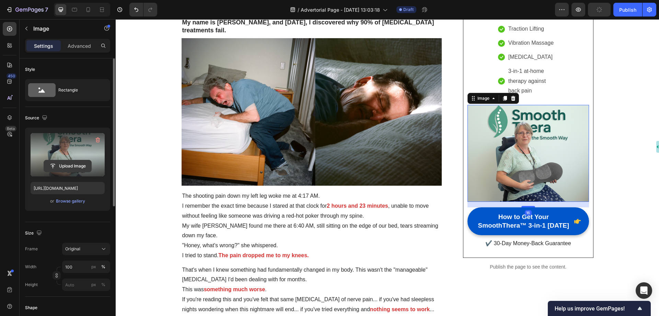
click at [71, 164] on input "file" at bounding box center [67, 166] width 47 height 12
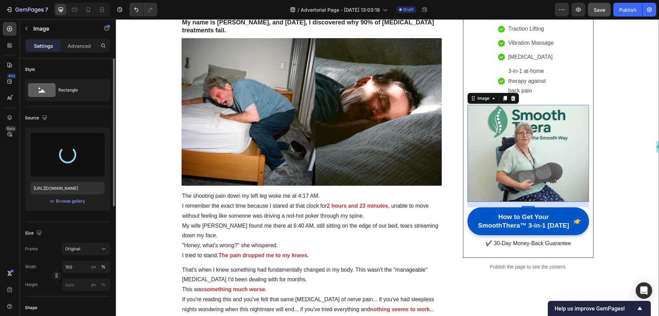
type input "https://cdn.shopify.com/s/files/1/0697/8401/0908/files/gempages_584645945988219…"
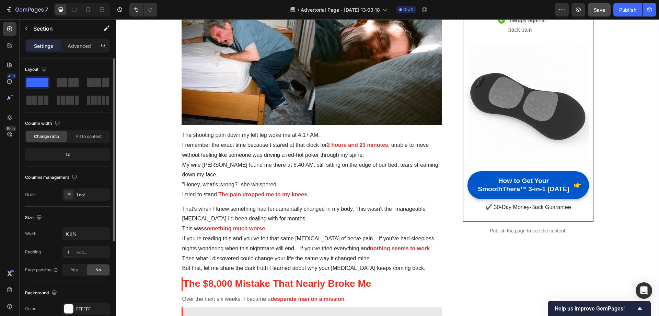
scroll to position [240, 0]
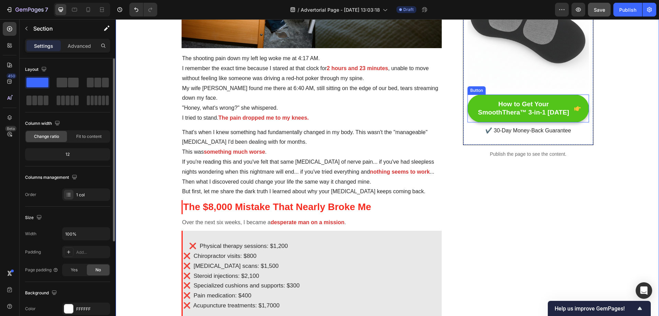
click at [570, 100] on div "How to Get Your SmoothThera™ 3-in-1 [DATE]" at bounding box center [528, 108] width 105 height 17
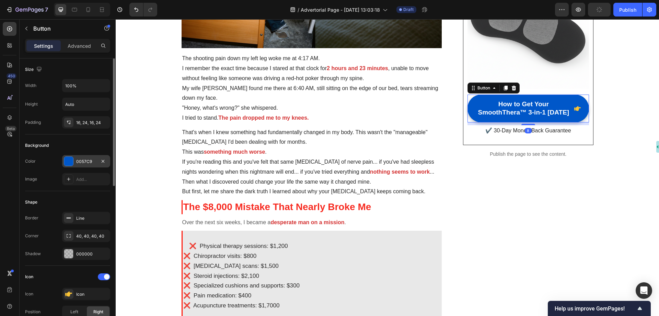
click at [77, 159] on div "0057C9" at bounding box center [86, 161] width 20 height 6
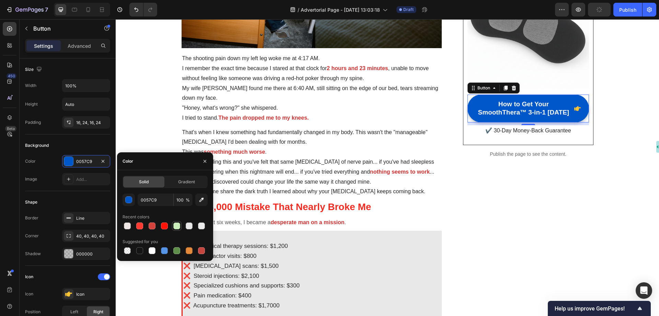
click at [177, 225] on div at bounding box center [176, 225] width 7 height 7
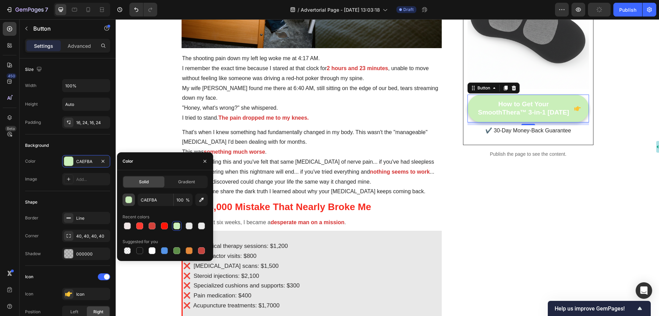
click at [129, 197] on div "button" at bounding box center [129, 199] width 7 height 7
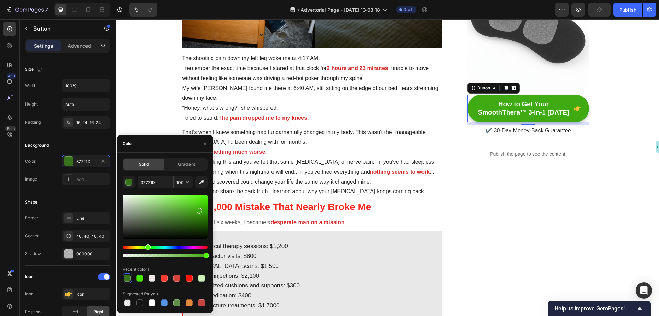
drag, startPoint x: 183, startPoint y: 201, endPoint x: 199, endPoint y: 209, distance: 17.4
click at [199, 209] on div at bounding box center [165, 217] width 85 height 44
type input "40AA12"
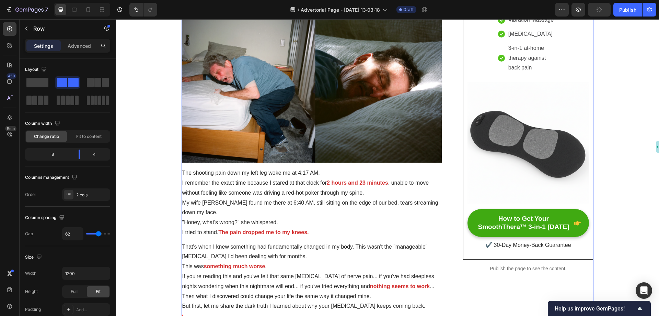
scroll to position [103, 0]
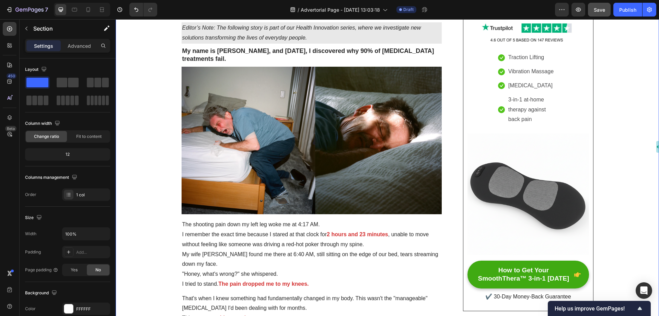
scroll to position [137, 0]
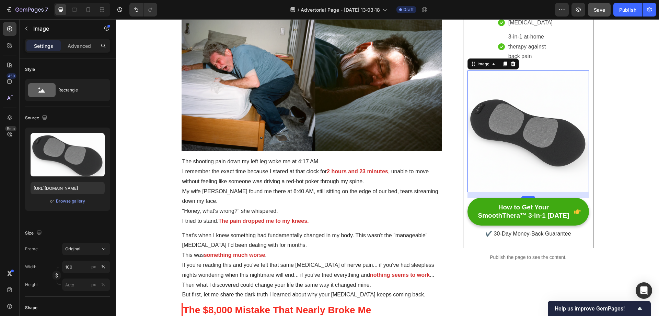
click at [529, 147] on img at bounding box center [528, 130] width 121 height 121
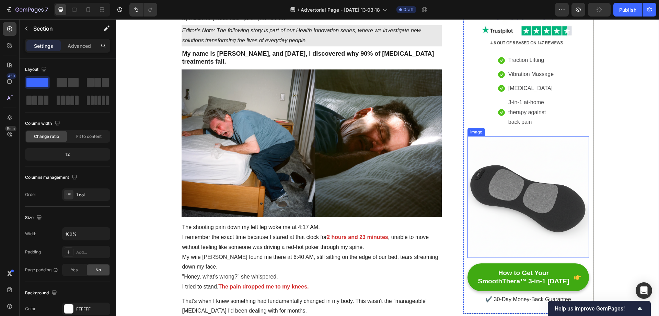
scroll to position [69, 0]
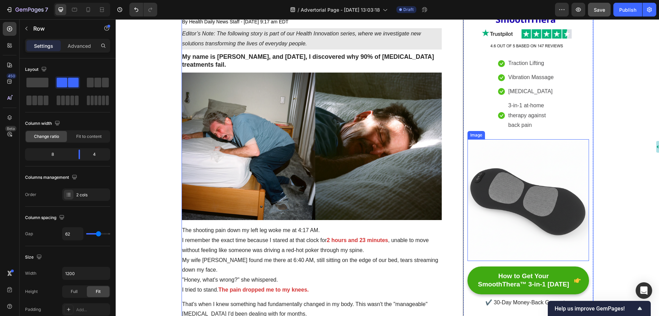
click at [504, 186] on img at bounding box center [528, 199] width 121 height 121
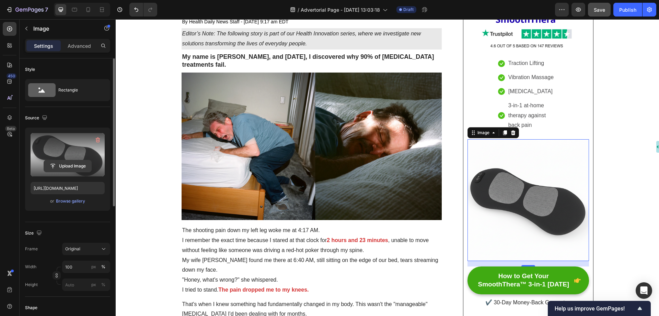
click at [69, 162] on input "file" at bounding box center [67, 166] width 47 height 12
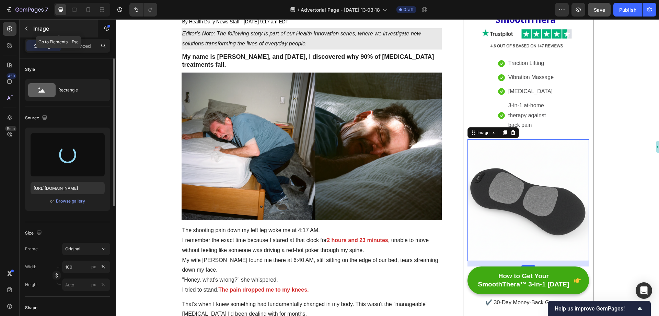
type input "https://cdn.shopify.com/s/files/1/0697/8401/0908/files/gempages_584645945988219…"
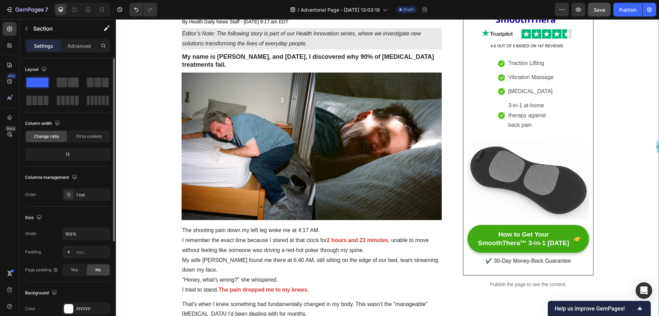
click at [600, 11] on span "Save" at bounding box center [599, 10] width 11 height 6
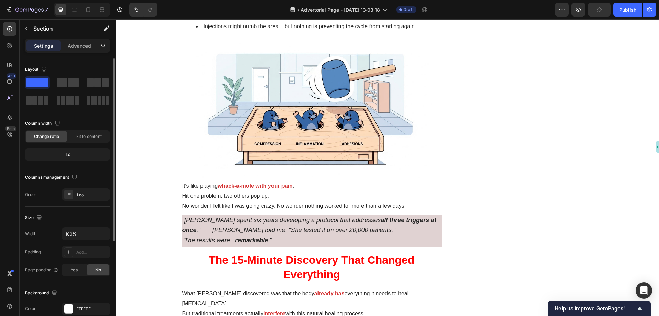
scroll to position [996, 0]
